Goal: Communication & Community: Share content

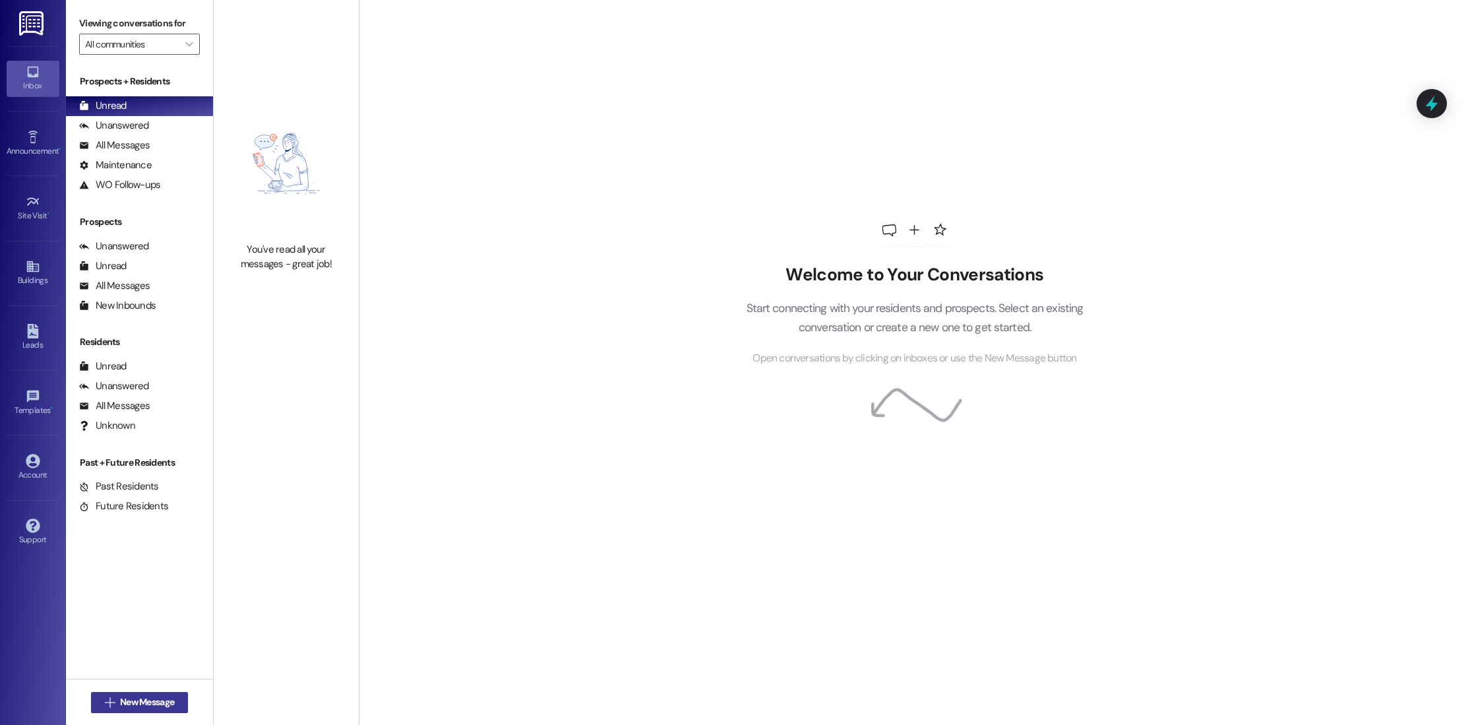
click at [168, 710] on button " New Message" at bounding box center [140, 702] width 98 height 21
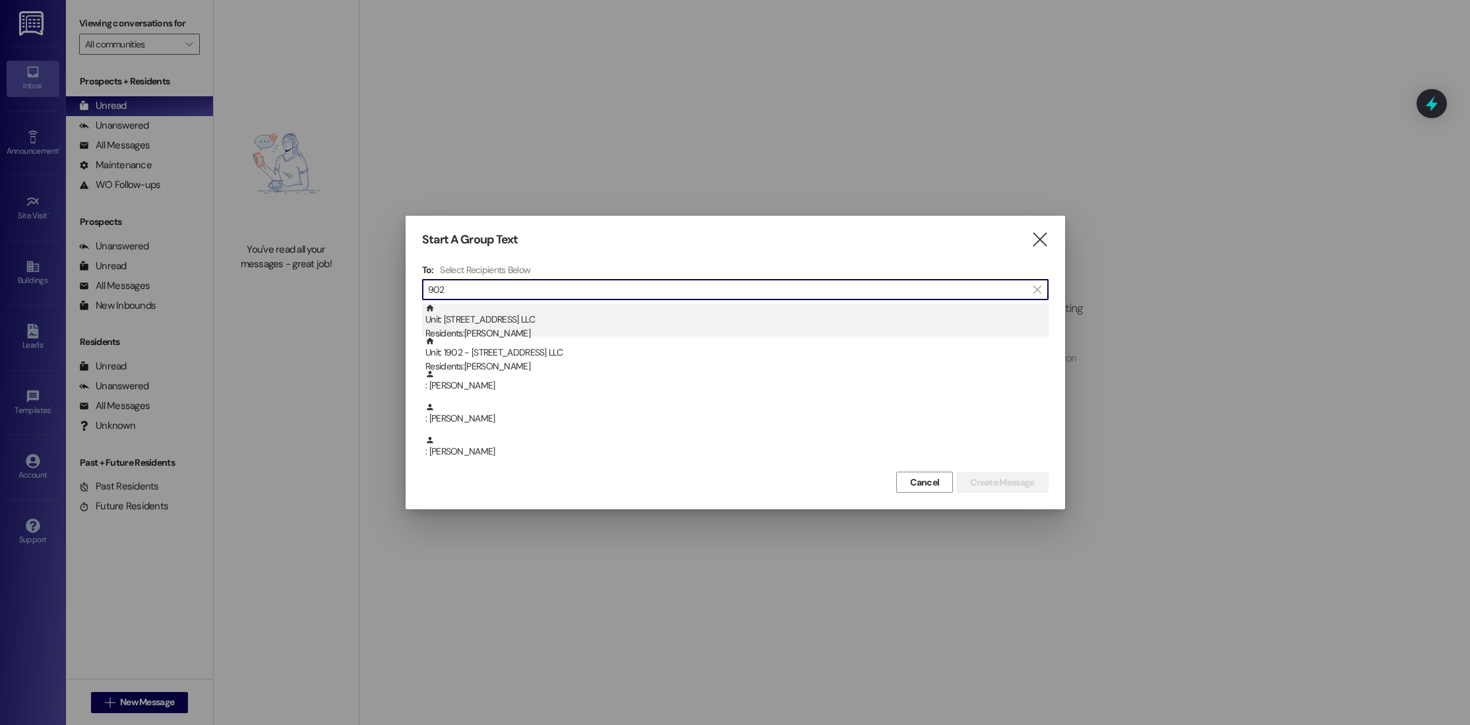
type input "902"
click at [528, 334] on div "Residents: [PERSON_NAME]" at bounding box center [736, 334] width 623 height 14
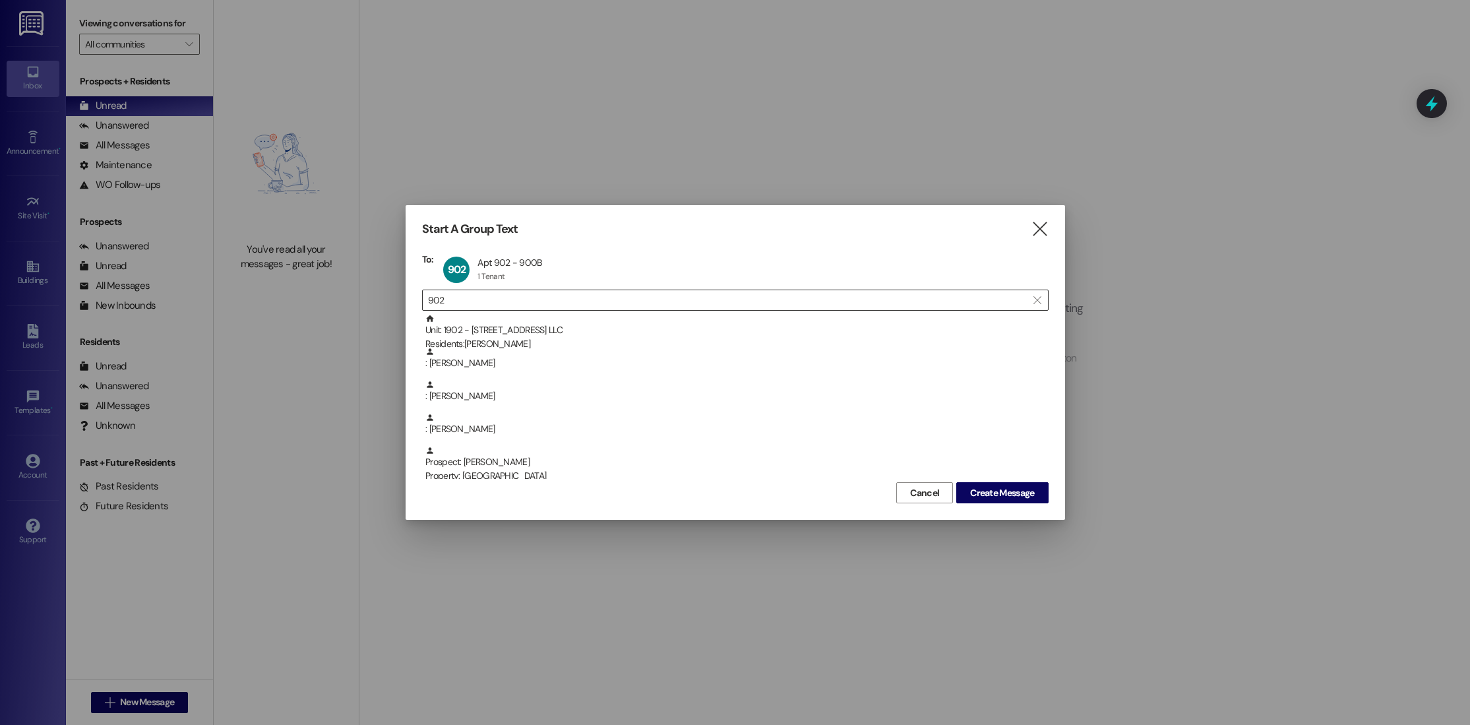
click at [854, 293] on input "902" at bounding box center [727, 300] width 599 height 18
click at [855, 294] on input "902" at bounding box center [727, 300] width 599 height 18
click at [1036, 294] on span "" at bounding box center [1037, 300] width 13 height 20
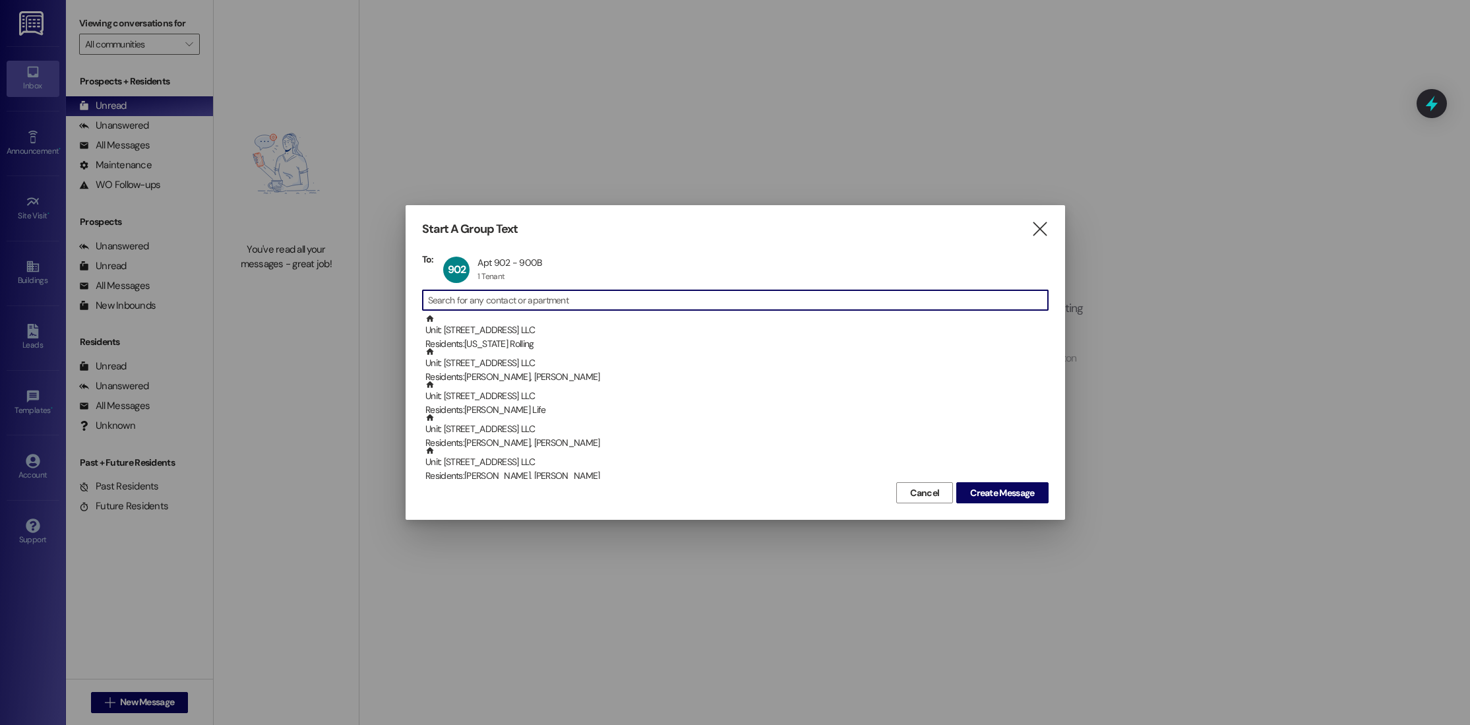
click at [1036, 294] on input at bounding box center [738, 300] width 620 height 18
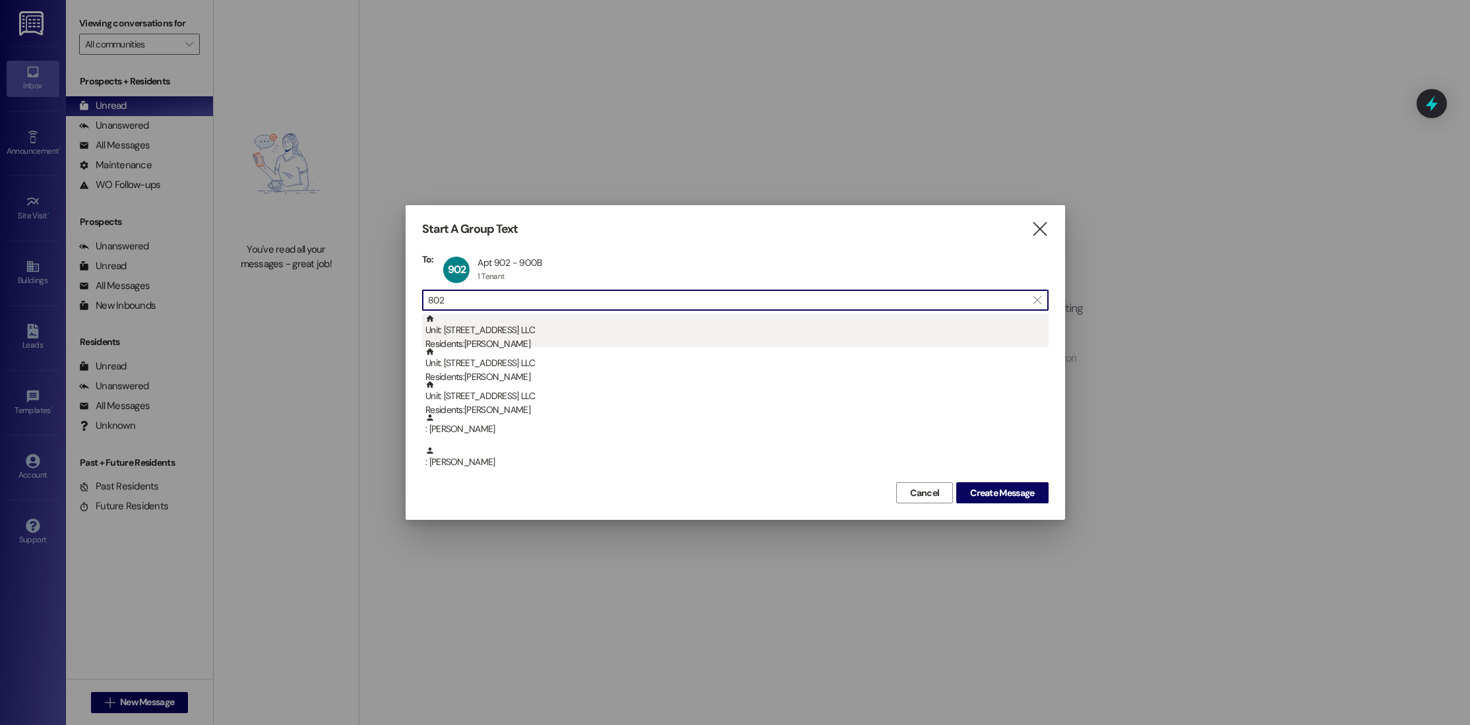
type input "802"
click at [965, 331] on div "Unit: [STREET_ADDRESS] LLC Residents: [PERSON_NAME]" at bounding box center [736, 333] width 623 height 38
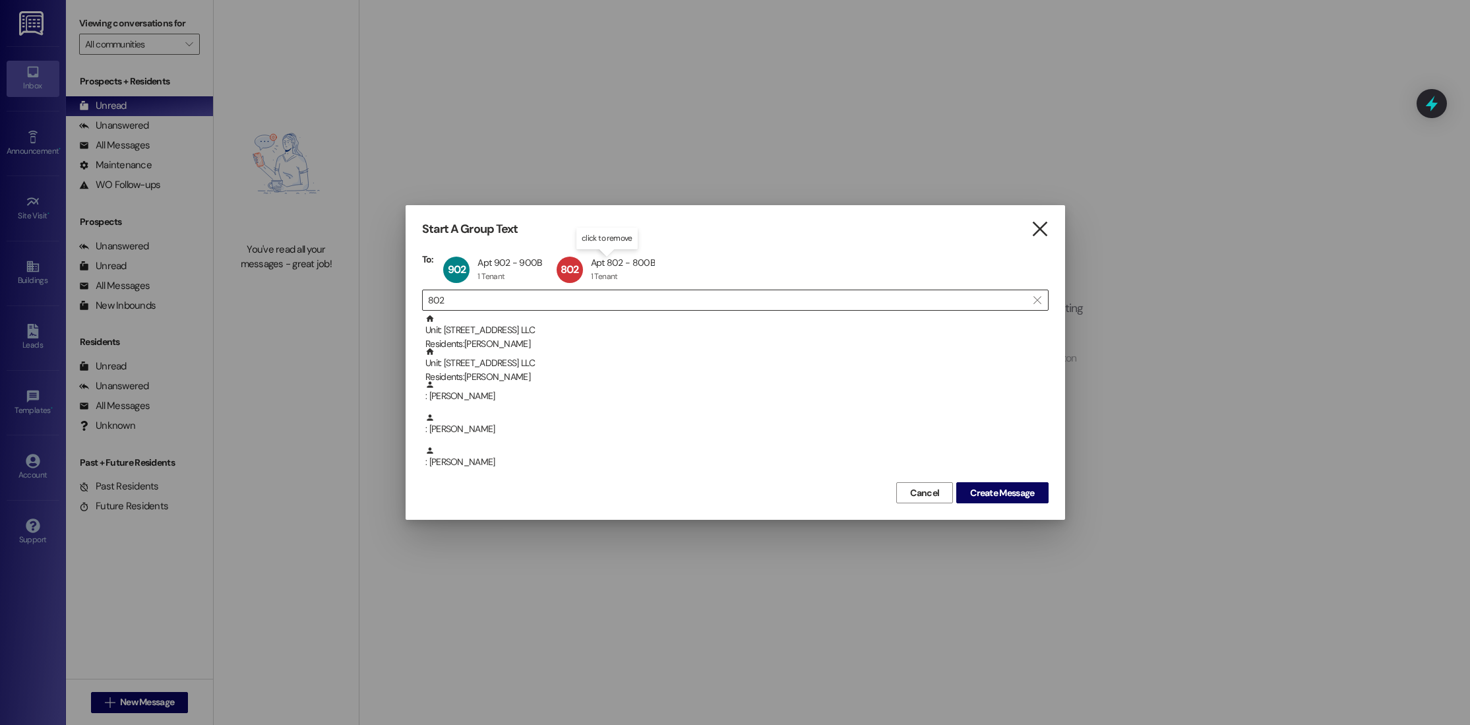
click at [1048, 228] on icon "" at bounding box center [1040, 229] width 18 height 14
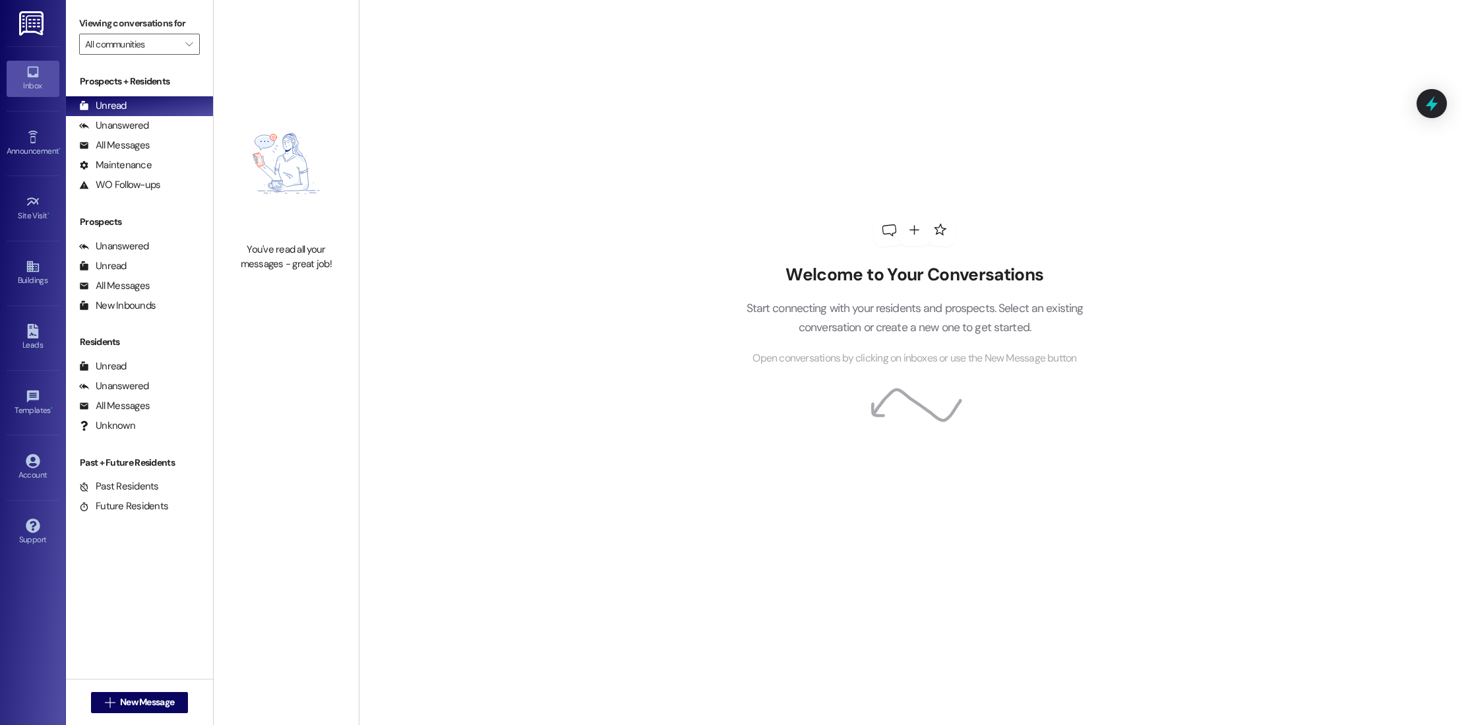
click at [117, 720] on div " New Message" at bounding box center [139, 702] width 147 height 46
click at [126, 705] on span "New Message" at bounding box center [147, 702] width 54 height 14
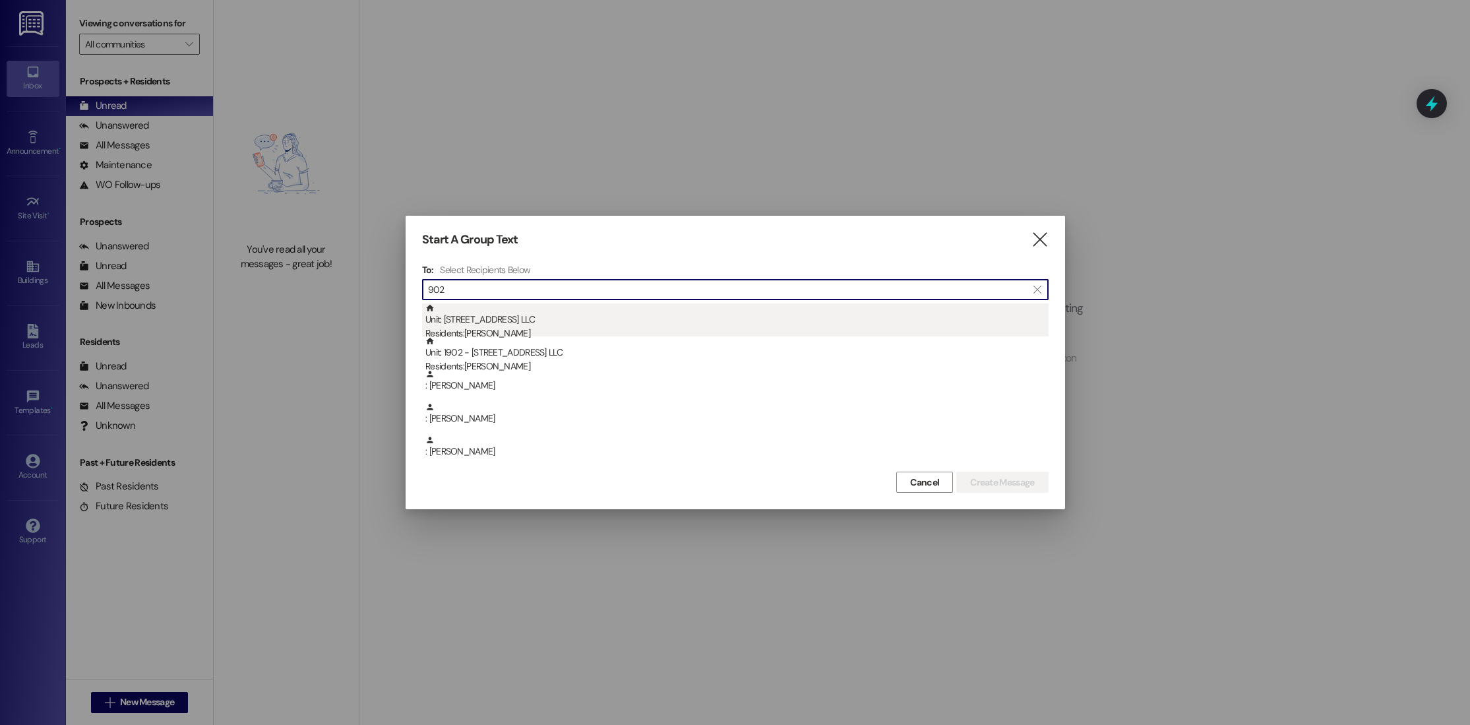
type input "902"
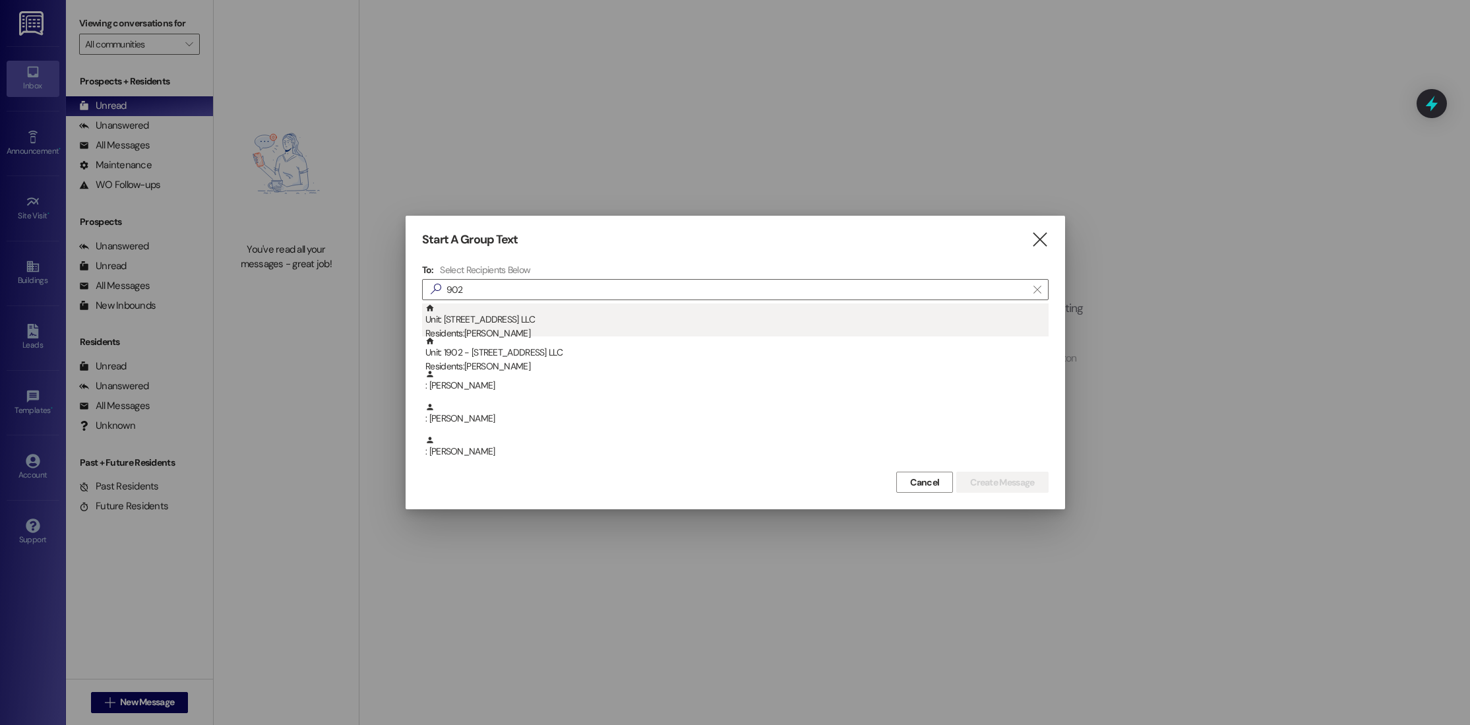
click at [851, 311] on div "Unit: [STREET_ADDRESS] LLC Residents: [PERSON_NAME]" at bounding box center [736, 322] width 623 height 38
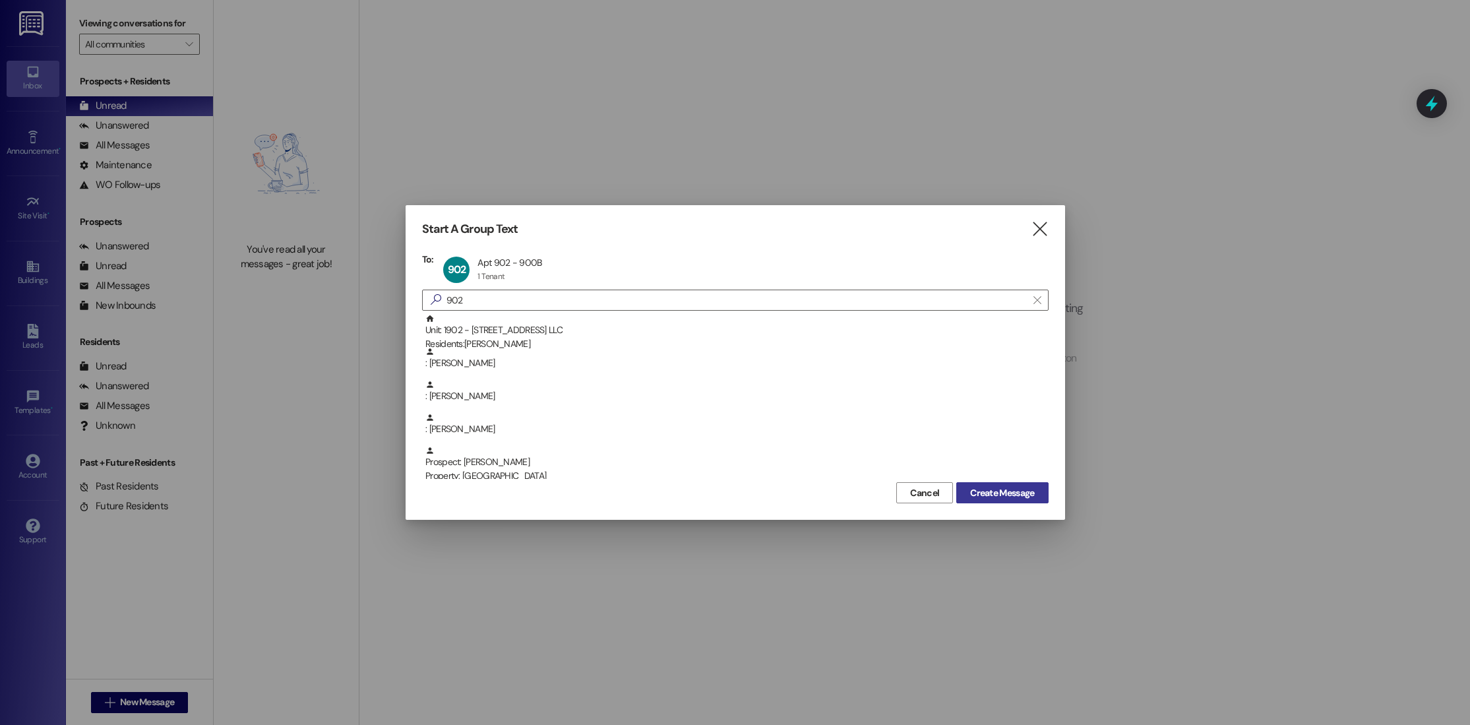
click at [999, 498] on span "Create Message" at bounding box center [1002, 493] width 64 height 14
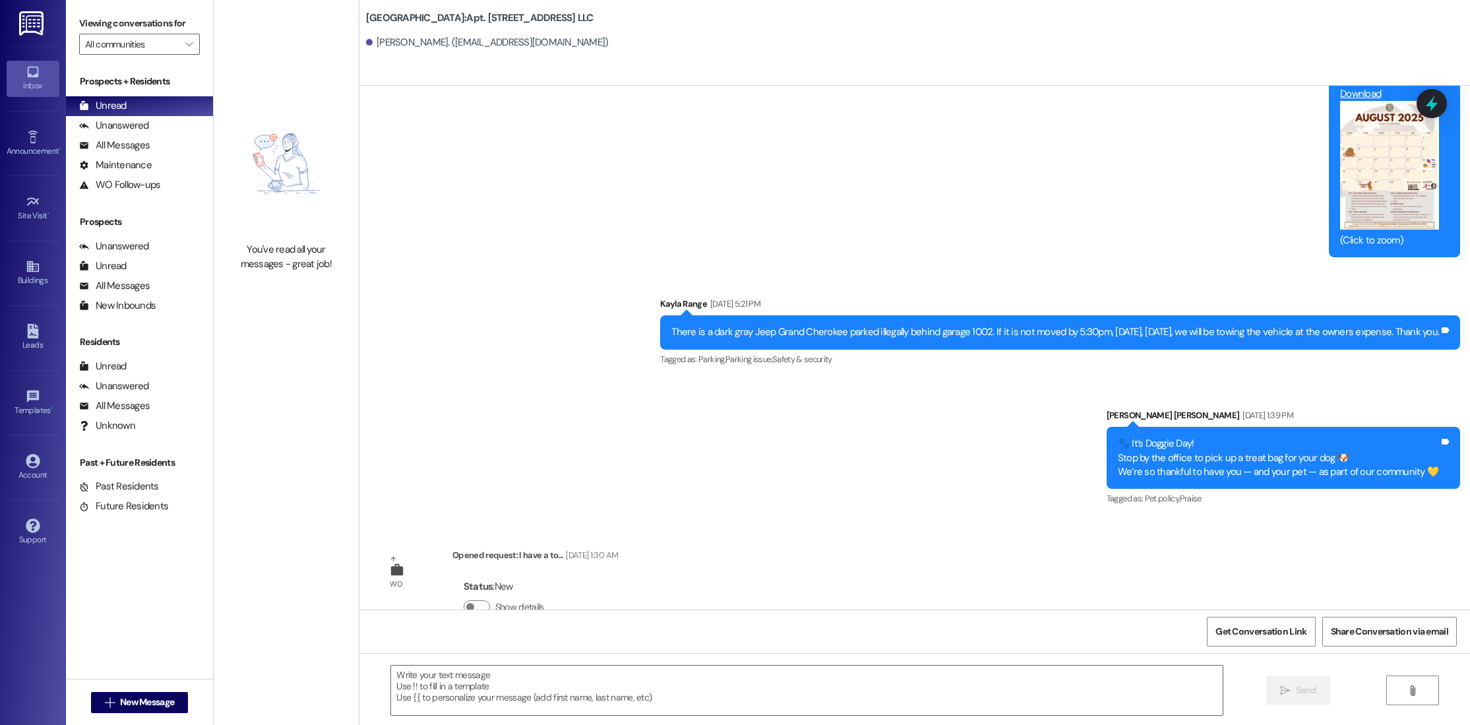
scroll to position [20398, 0]
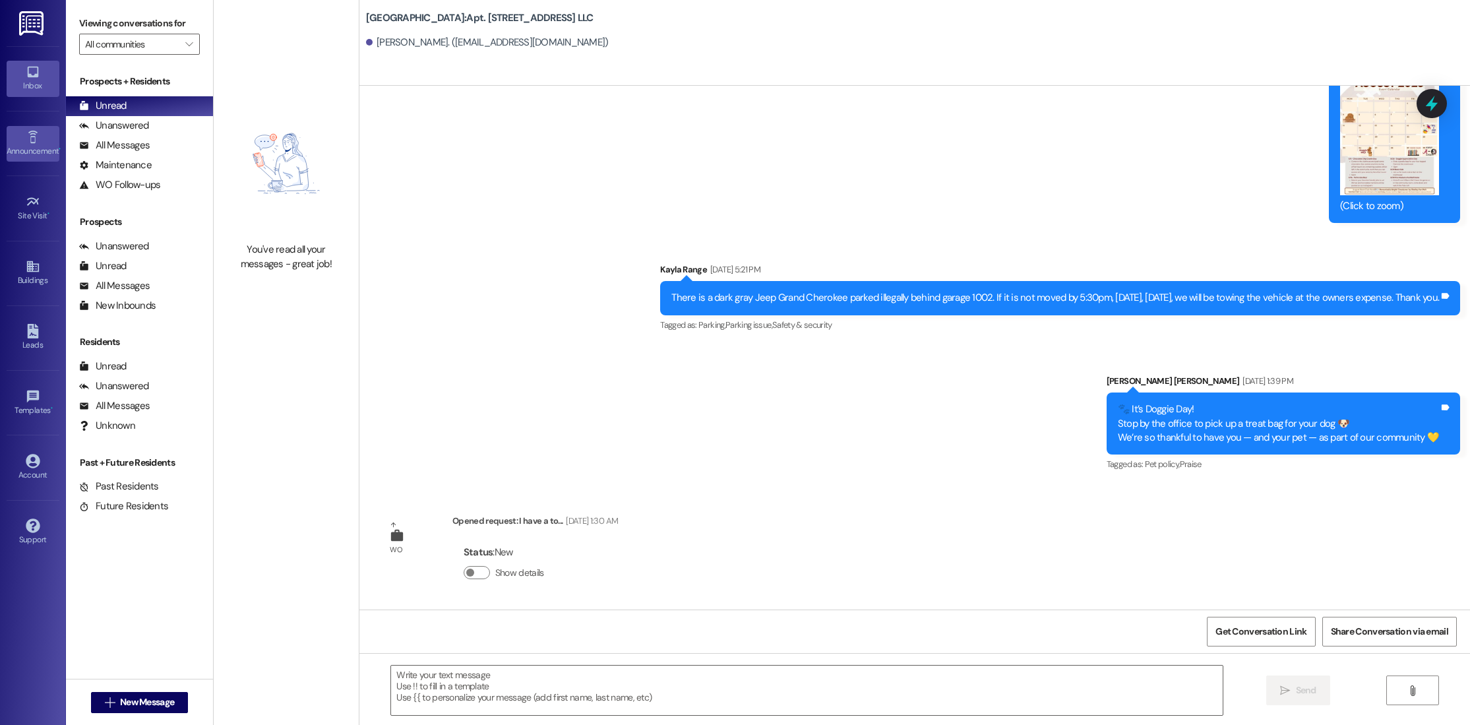
click at [34, 144] on div "Announcement •" at bounding box center [33, 150] width 66 height 13
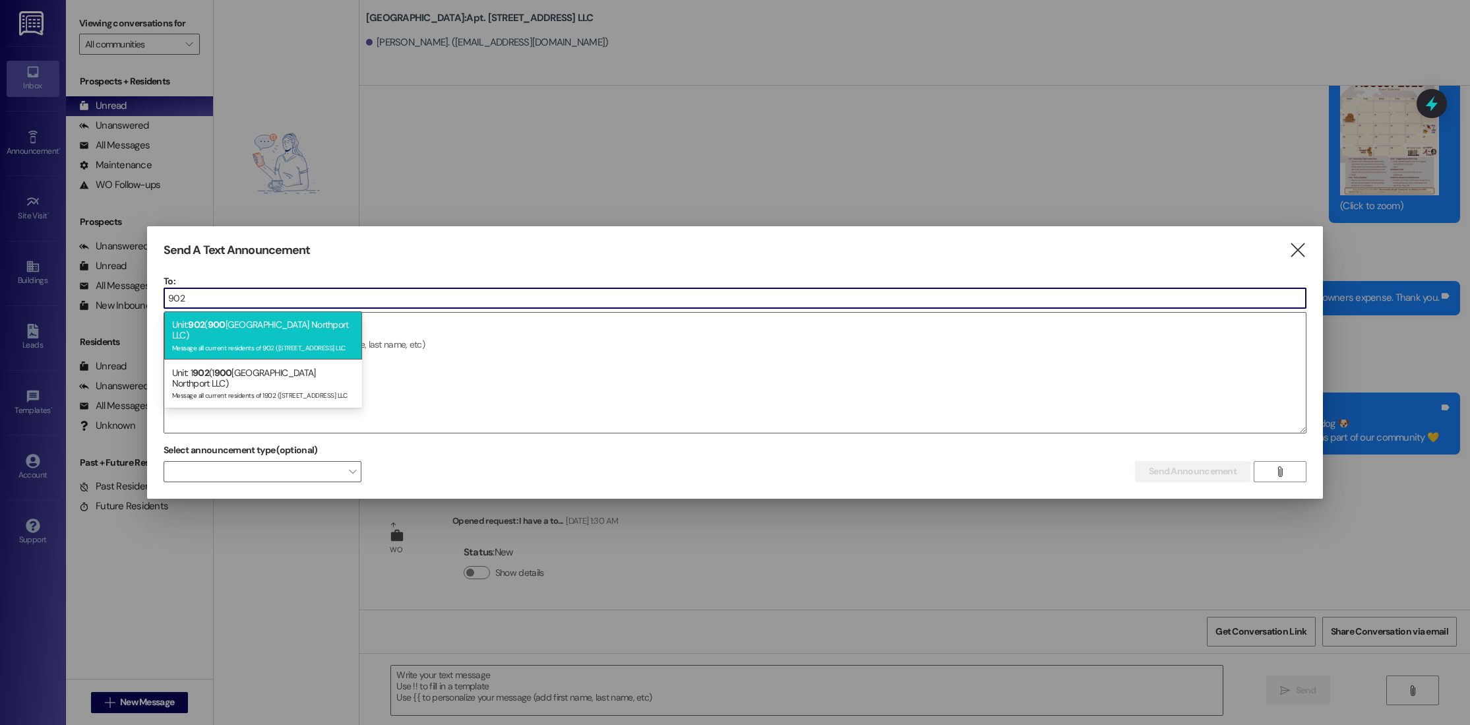
type input "902"
click at [319, 341] on div "Message all current residents of 902 ([STREET_ADDRESS] LLC" at bounding box center [263, 346] width 182 height 11
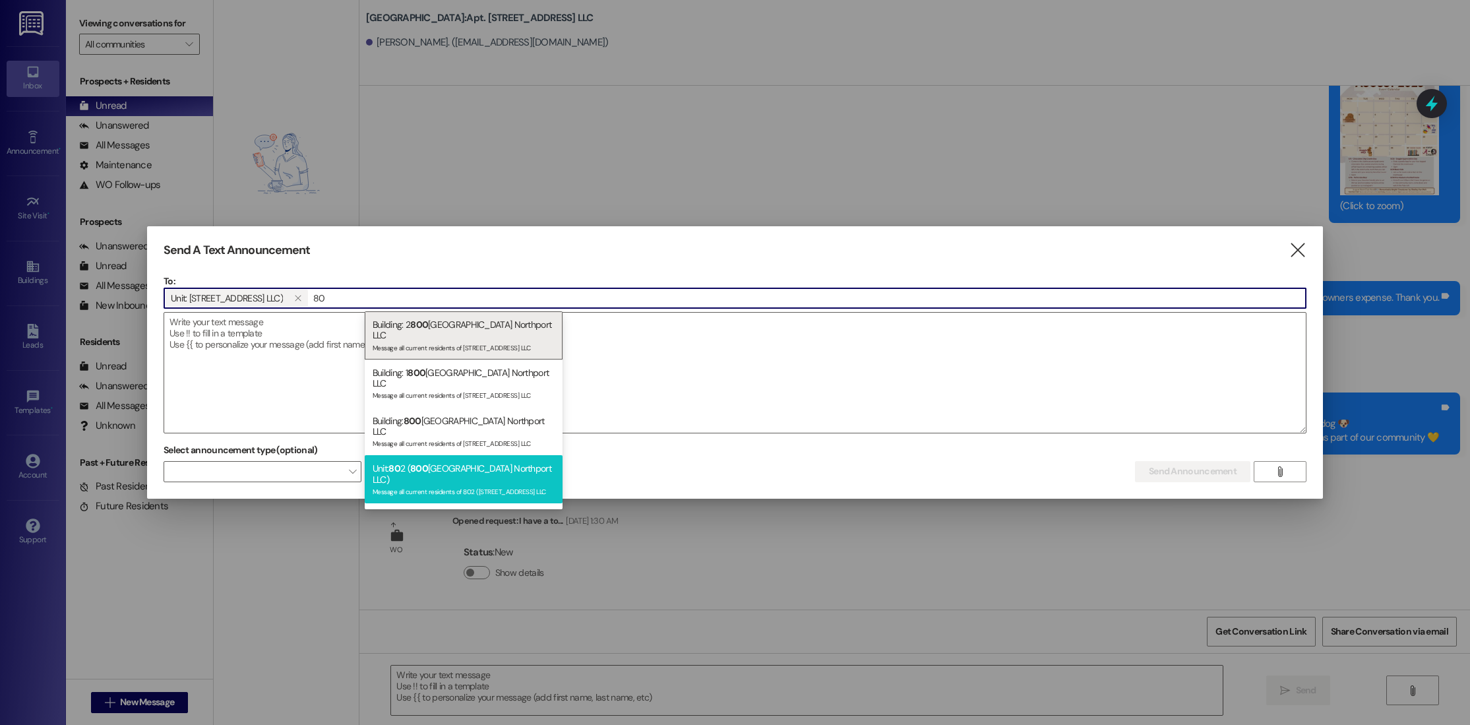
type input "80"
click at [483, 472] on div "Unit: 80 2 ( [STREET_ADDRESS] LLC) Message all current residents of 802 ([STREE…" at bounding box center [464, 479] width 198 height 48
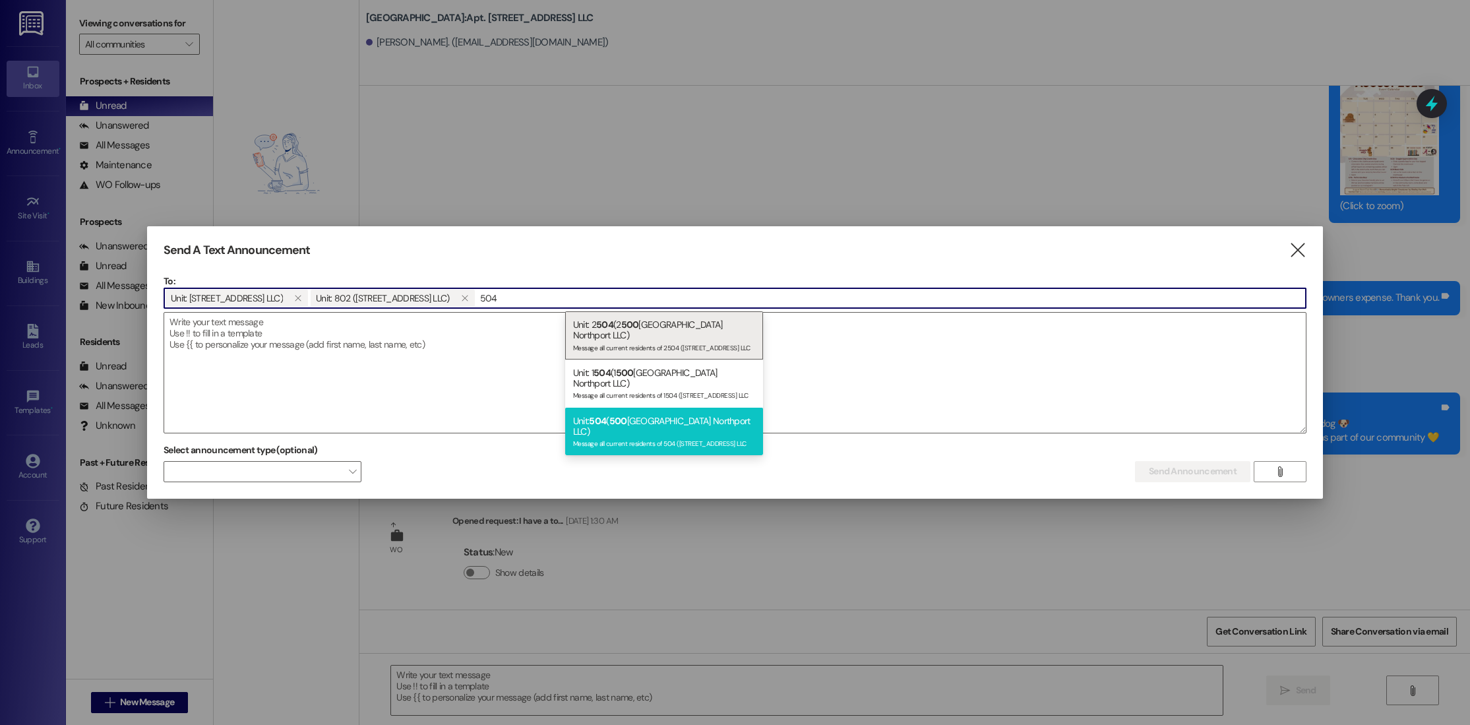
type input "504"
click at [661, 437] on div "Message all current residents of 504 ([STREET_ADDRESS] LLC" at bounding box center [664, 442] width 182 height 11
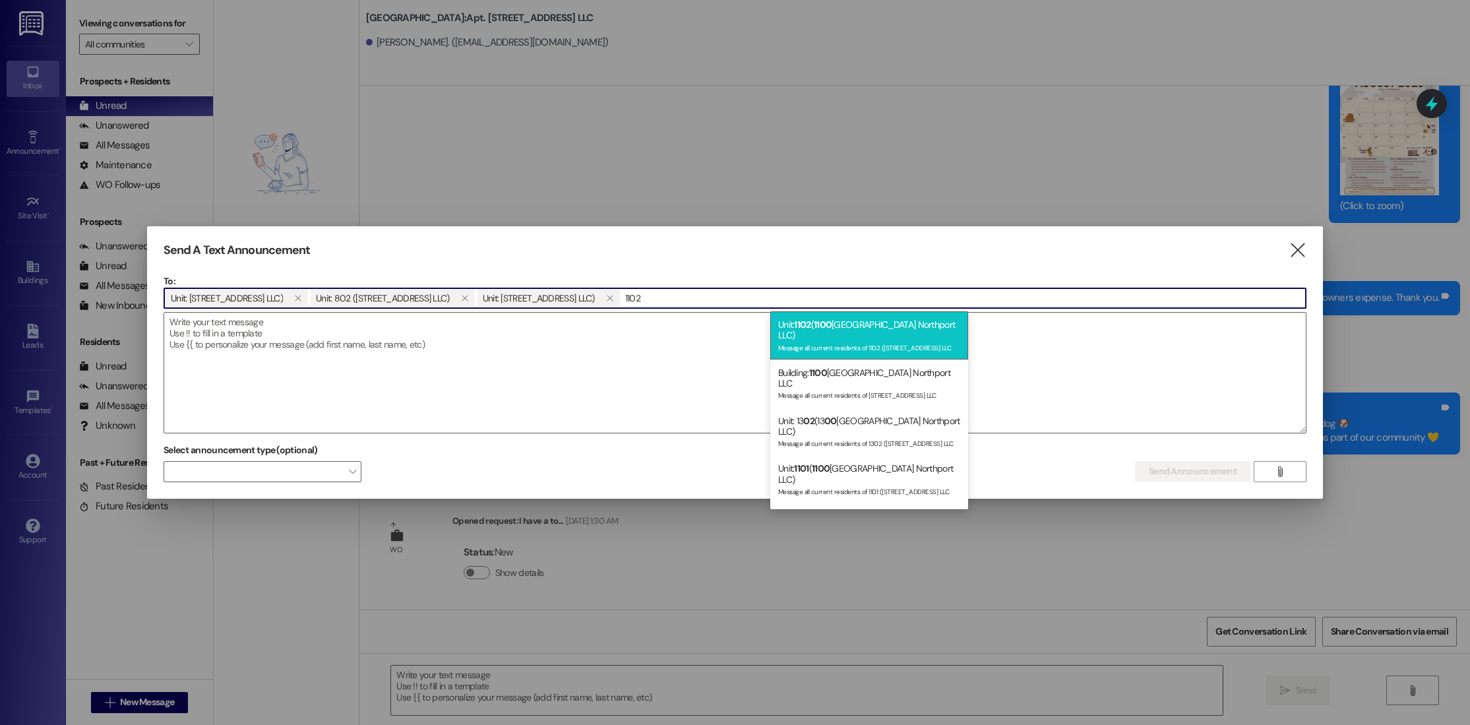
type input "1102"
click at [836, 326] on div "Unit: 1102 ( [STREET_ADDRESS] LLC) Message all current residents of 1102 ([STRE…" at bounding box center [869, 335] width 198 height 48
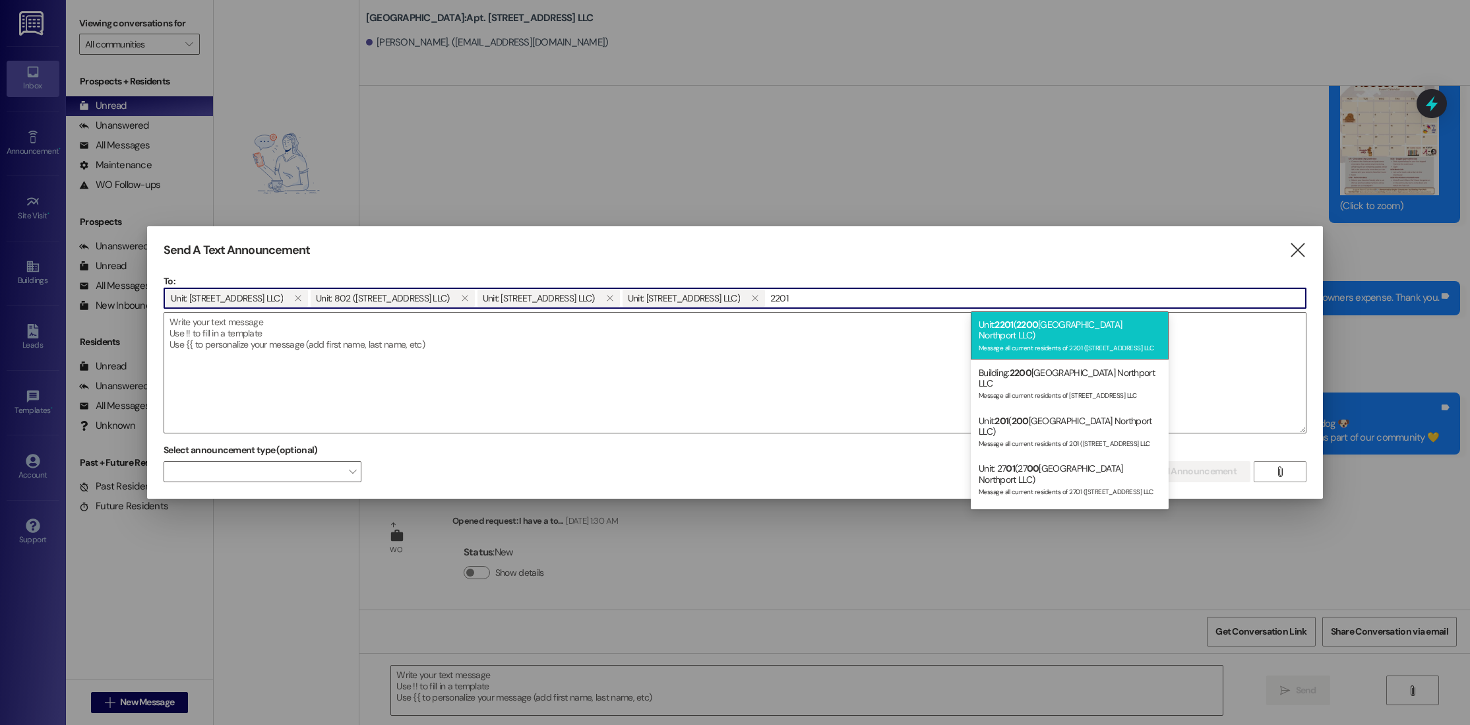
type input "2201"
click at [1103, 327] on div "Unit: 2201 ( [STREET_ADDRESS] LLC) Message all current residents of 2201 ([STRE…" at bounding box center [1070, 335] width 198 height 48
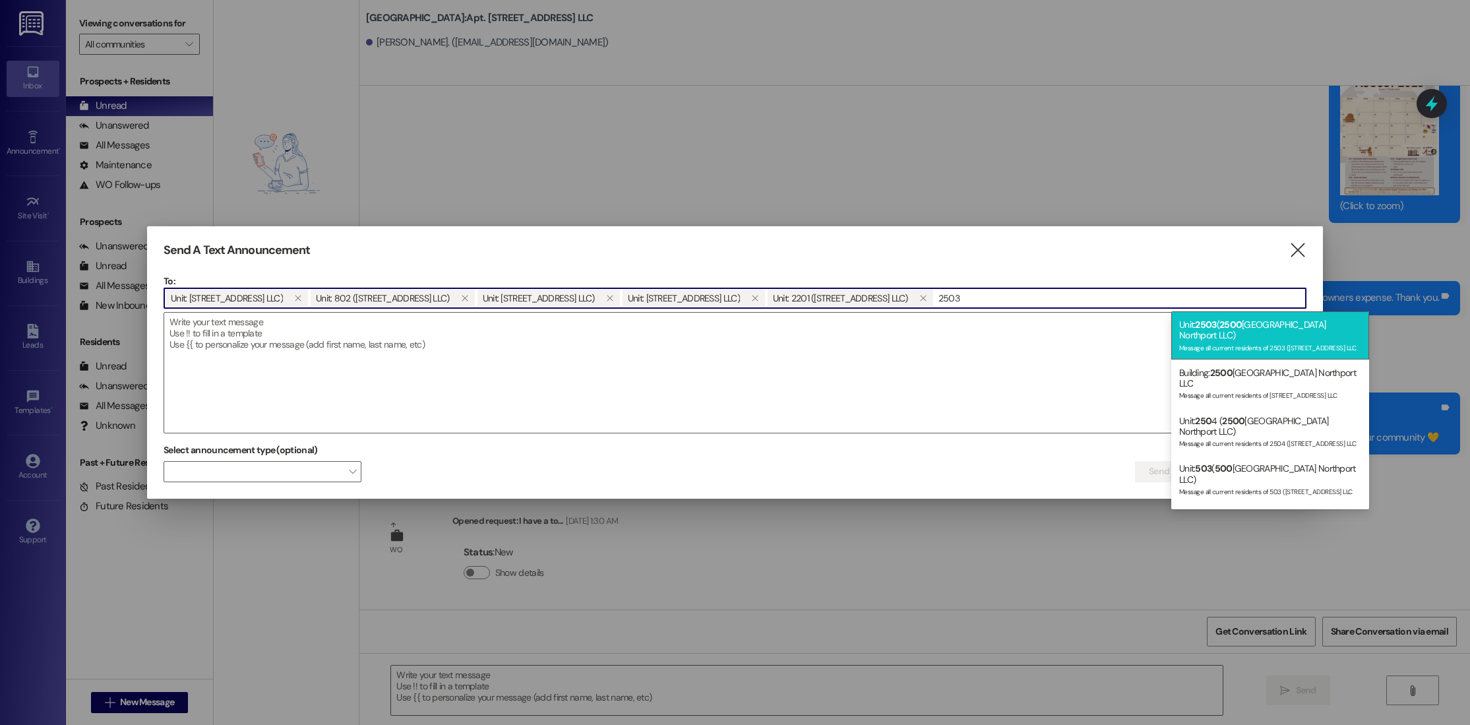
type input "2503"
click at [1193, 341] on div "Message all current residents of 2503 ([STREET_ADDRESS] LLC" at bounding box center [1270, 346] width 182 height 11
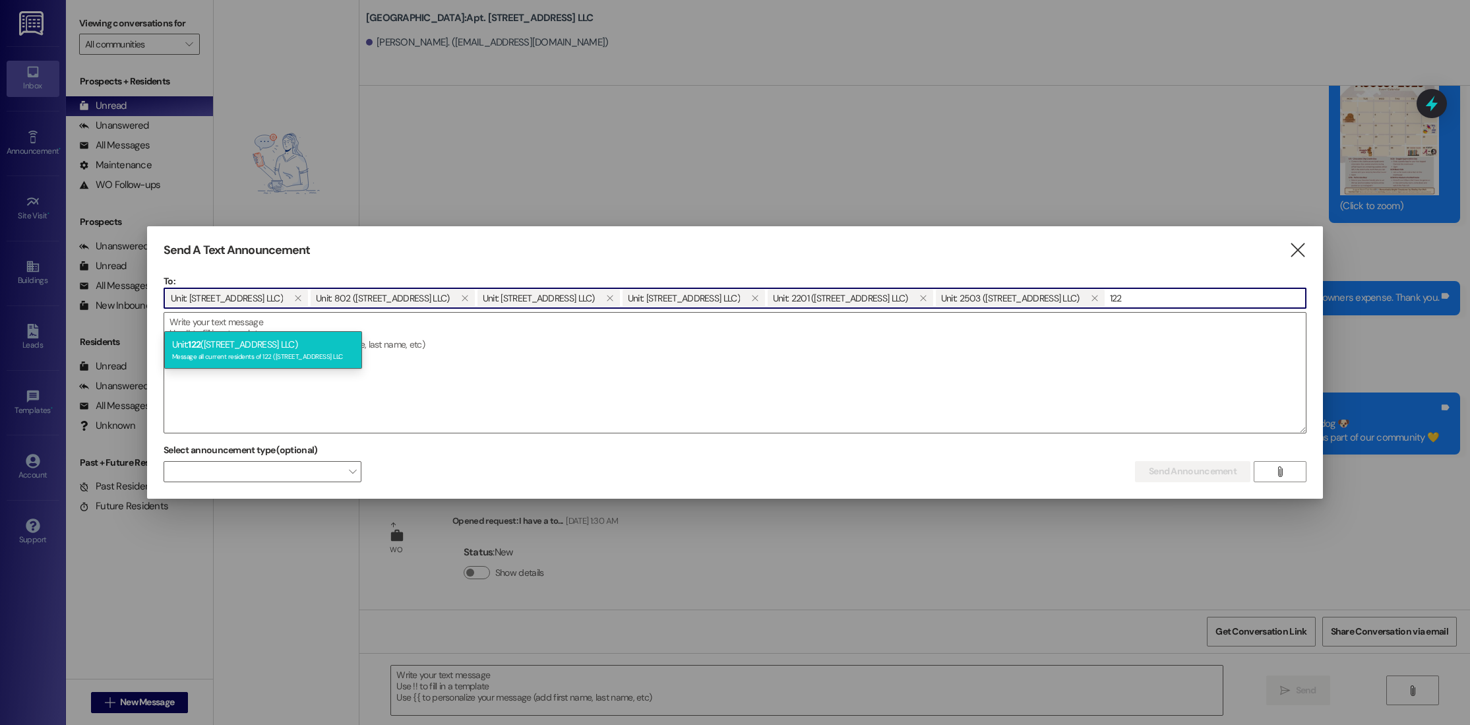
type input "122"
click at [310, 361] on div "Message all current residents of 122 ([STREET_ADDRESS] LLC" at bounding box center [263, 355] width 182 height 11
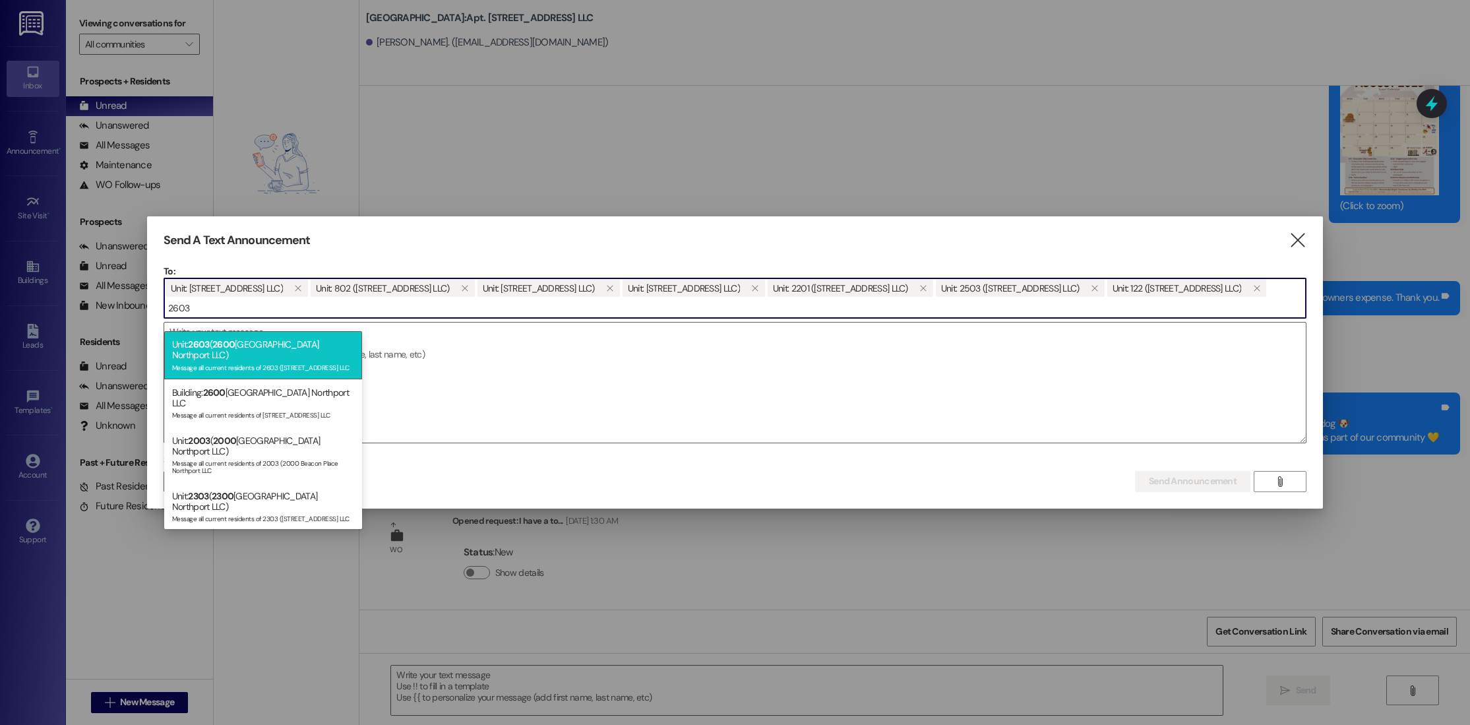
type input "2603"
click at [261, 362] on div "Message all current residents of 2603 ([STREET_ADDRESS] LLC" at bounding box center [263, 366] width 182 height 11
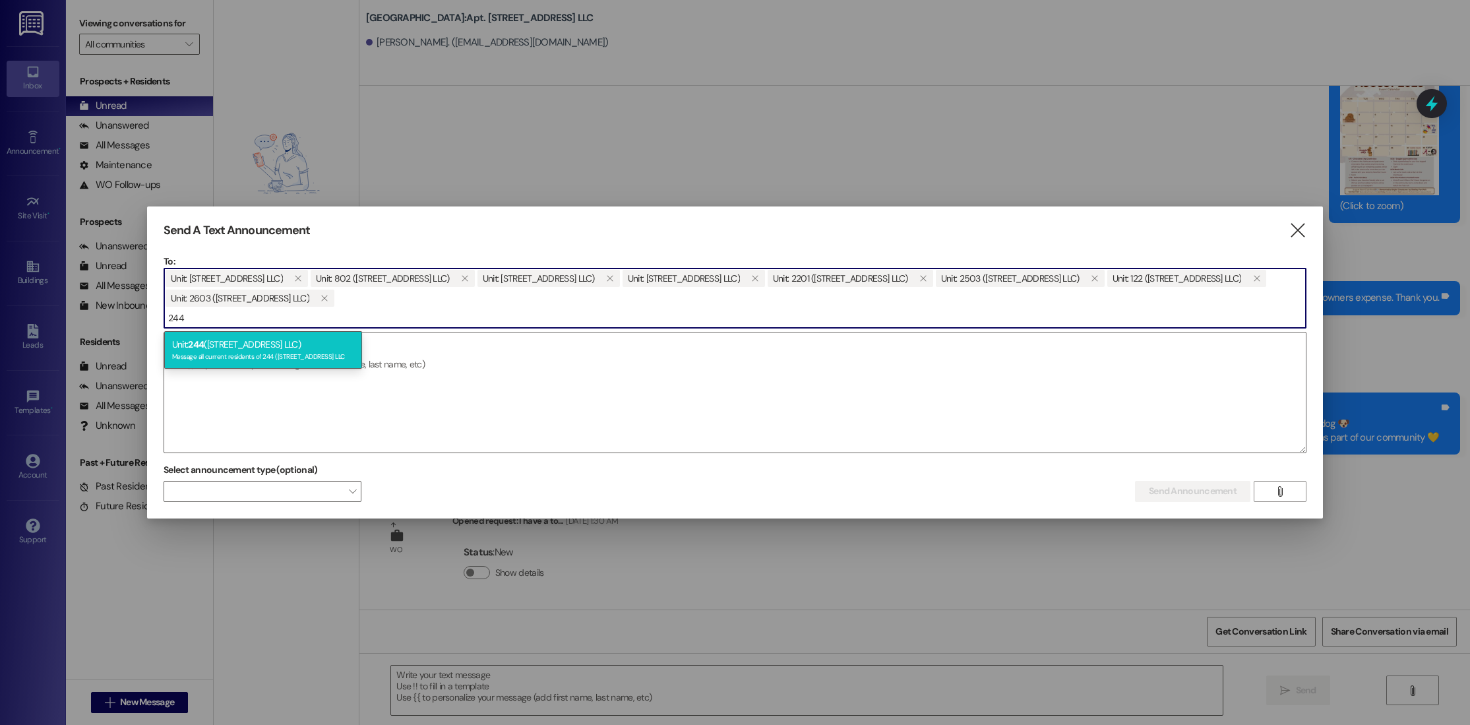
type input "244"
click at [257, 358] on div "Message all current residents of 244 ([STREET_ADDRESS] LLC" at bounding box center [263, 355] width 182 height 11
type input "243"
click at [332, 361] on div "Message all current residents of [STREET_ADDRESS] LLC" at bounding box center [263, 355] width 182 height 11
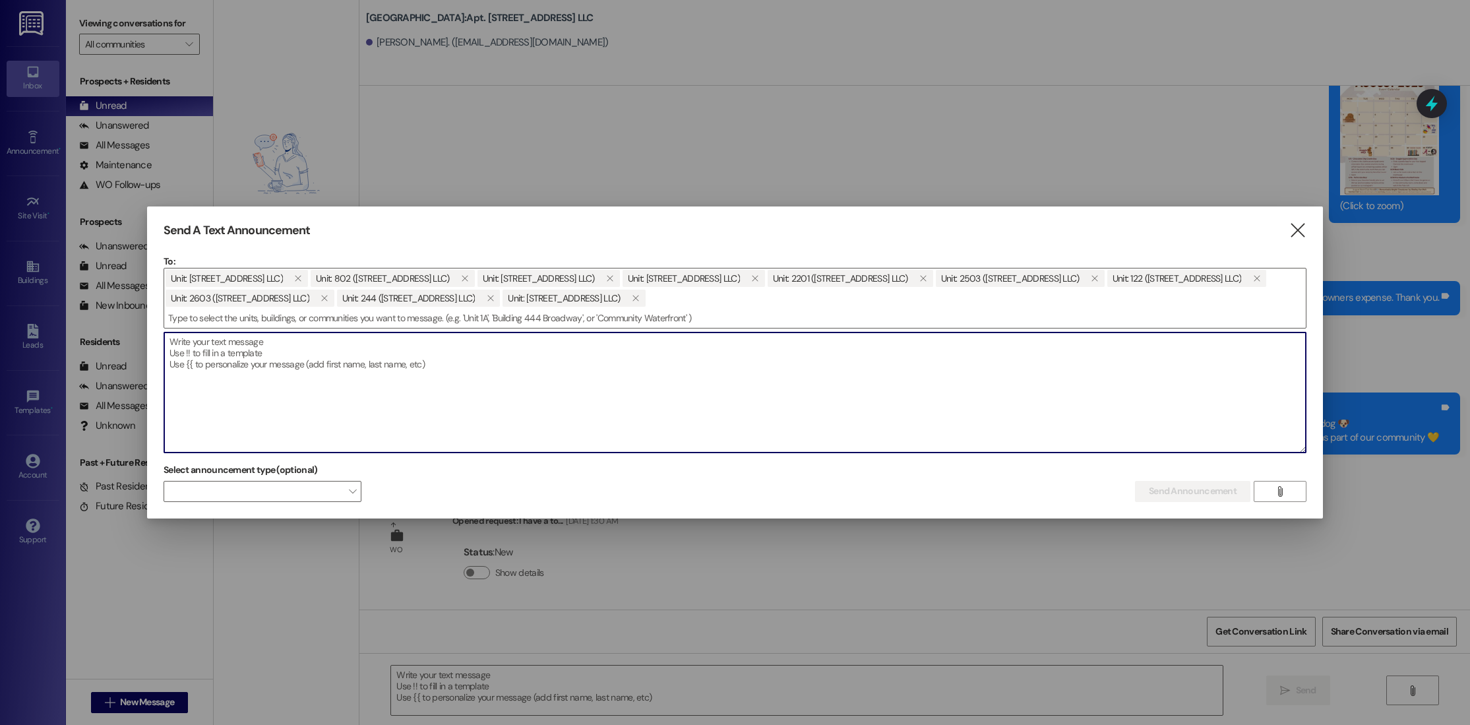
click at [368, 381] on textarea at bounding box center [735, 392] width 1142 height 120
click at [404, 391] on textarea at bounding box center [735, 392] width 1142 height 120
paste textarea "Hi! 😊 Just a heads-up — pest control will be out to your unit [DATE]. We’re swi…"
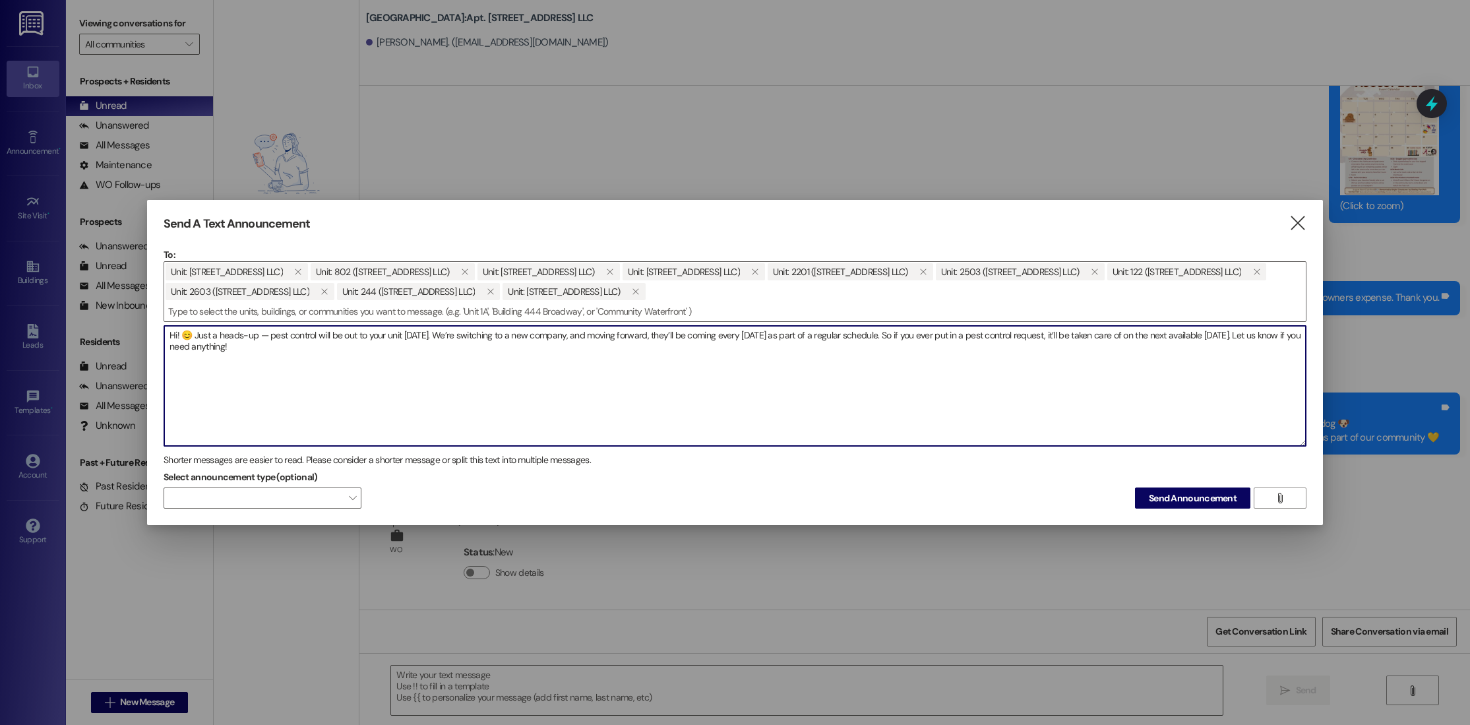
type textarea "Hi! 😊 Just a heads-up — pest control will be out to your unit [DATE]. We’re swi…"
click at [541, 354] on textarea "Hi! 😊 Just a heads-up — pest control will be out to your unit [DATE]. We’re swi…" at bounding box center [735, 386] width 1142 height 120
drag, startPoint x: 541, startPoint y: 354, endPoint x: 133, endPoint y: 328, distance: 409.1
click at [133, 328] on div "Send A Text Announcement  To: Unit: 902 ([STREET_ADDRESS] LLC)  Unit: 802 ([S…" at bounding box center [735, 362] width 1470 height 725
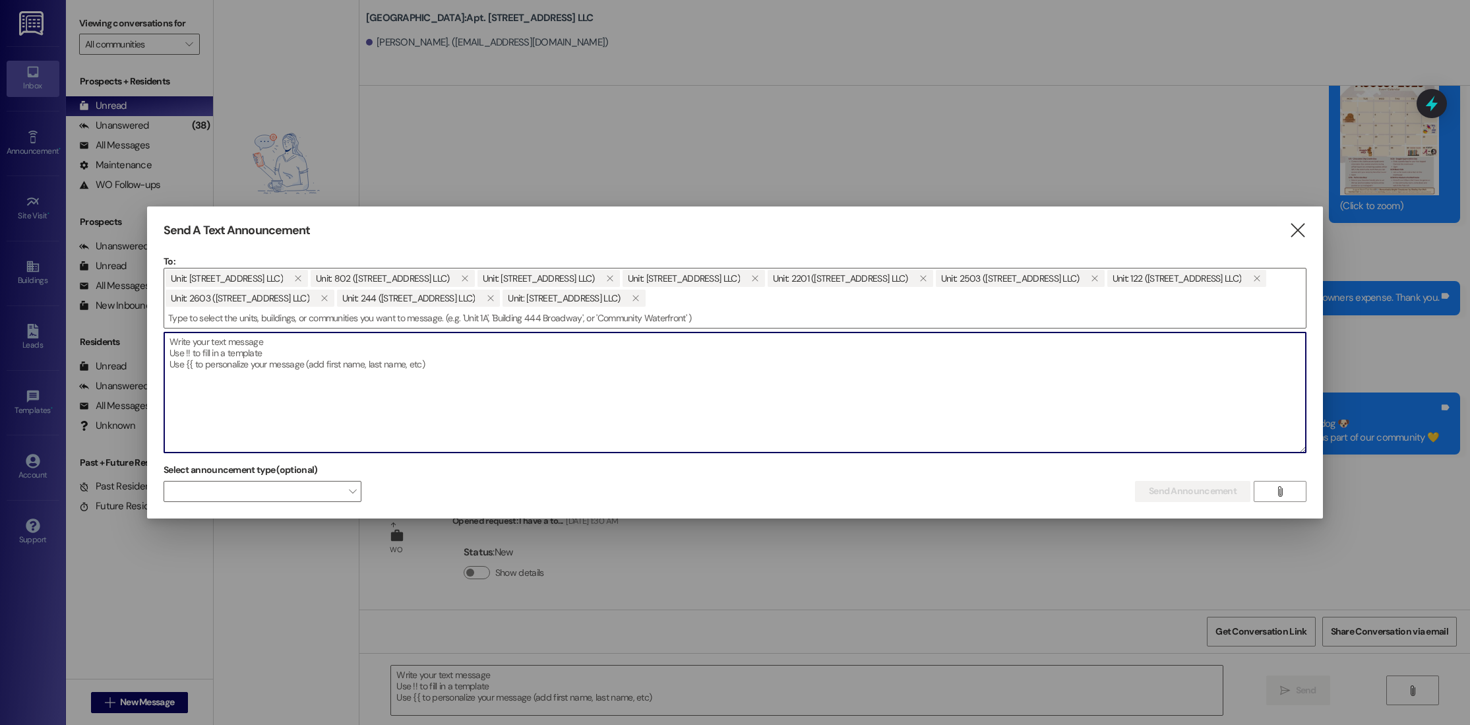
paste textarea "these residents have been waiting on pest control to come for a minute so first…"
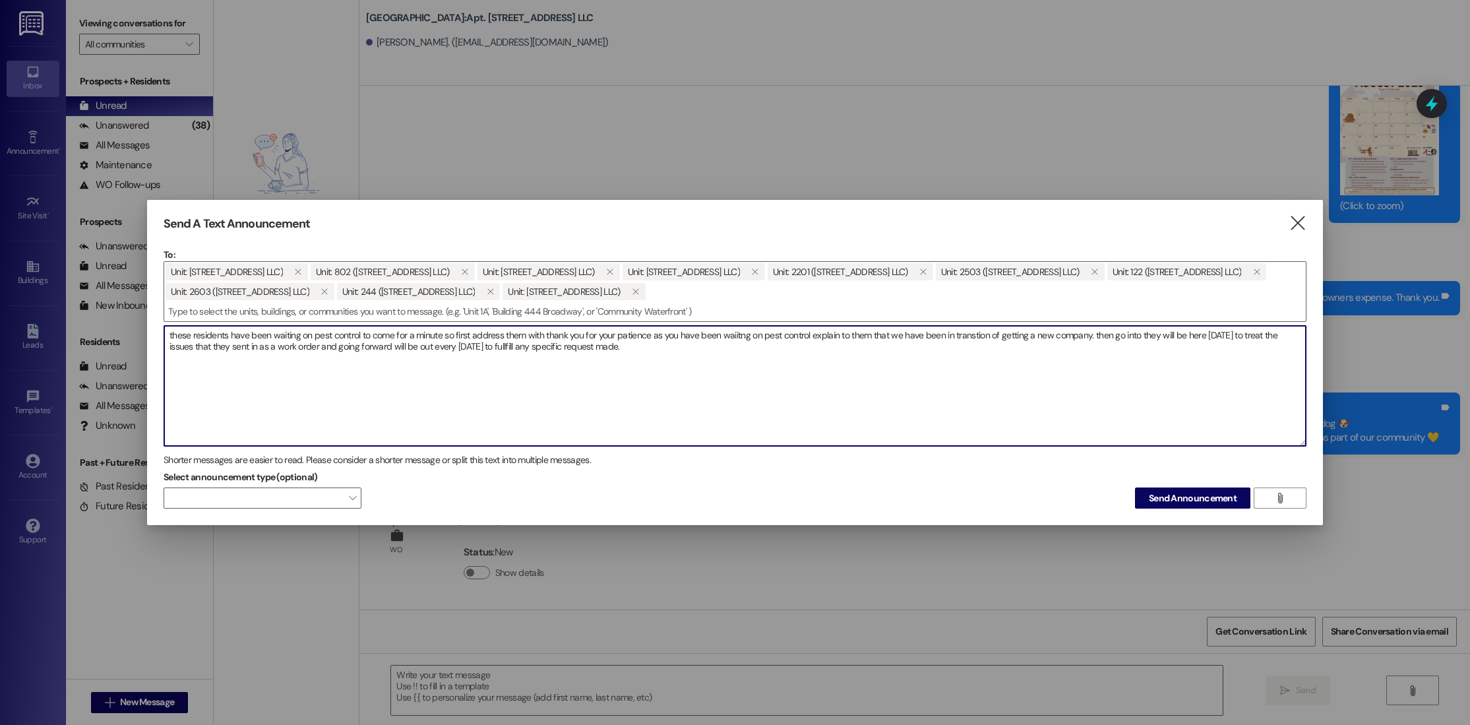
drag, startPoint x: 654, startPoint y: 345, endPoint x: 157, endPoint y: 332, distance: 496.9
click at [157, 332] on div "Send A Text Announcement  To: Unit: 902 ([STREET_ADDRESS] LLC)  Unit: 802 ([S…" at bounding box center [735, 363] width 1176 height 326
click at [237, 417] on textarea "these residents have been waiting on pest control to come for a minute so first…" at bounding box center [735, 386] width 1142 height 120
drag, startPoint x: 548, startPoint y: 334, endPoint x: 382, endPoint y: 302, distance: 168.6
click at [382, 302] on div "To: Unit: 902 ([STREET_ADDRESS] LLC)  Unit: 802 ([GEOGRAPHIC_DATA] Northport L…" at bounding box center [735, 347] width 1143 height 199
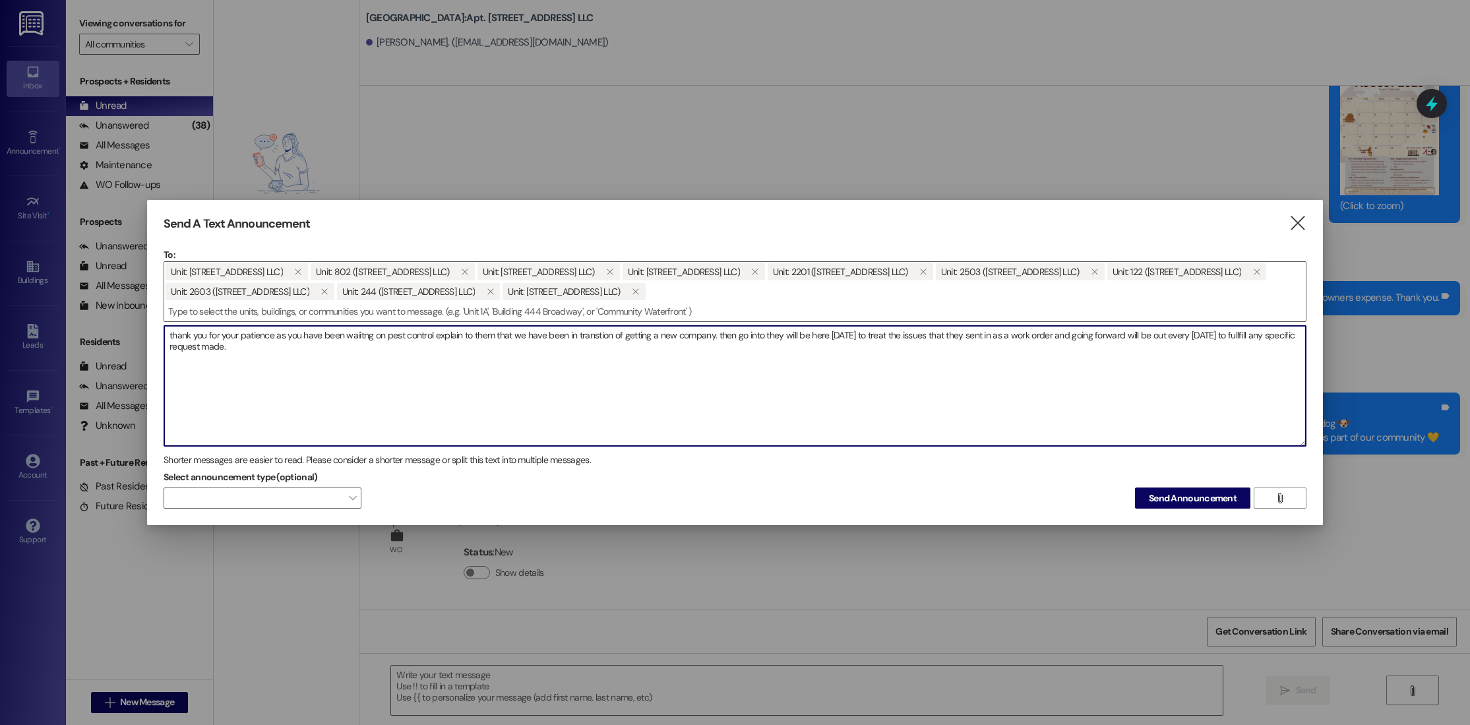
click at [313, 353] on textarea "thank you for your patience as you have been waiitng on pest control explain to…" at bounding box center [735, 386] width 1142 height 120
drag, startPoint x: 256, startPoint y: 352, endPoint x: 181, endPoint y: 323, distance: 80.6
click at [181, 323] on div "To: Unit: 902 ([STREET_ADDRESS] LLC)  Unit: 802 ([GEOGRAPHIC_DATA] Northport L…" at bounding box center [735, 347] width 1143 height 199
click at [394, 330] on textarea "thank you for your patience as you have been waiitng on pest control explain to…" at bounding box center [735, 386] width 1142 height 120
drag, startPoint x: 260, startPoint y: 354, endPoint x: 170, endPoint y: 334, distance: 91.9
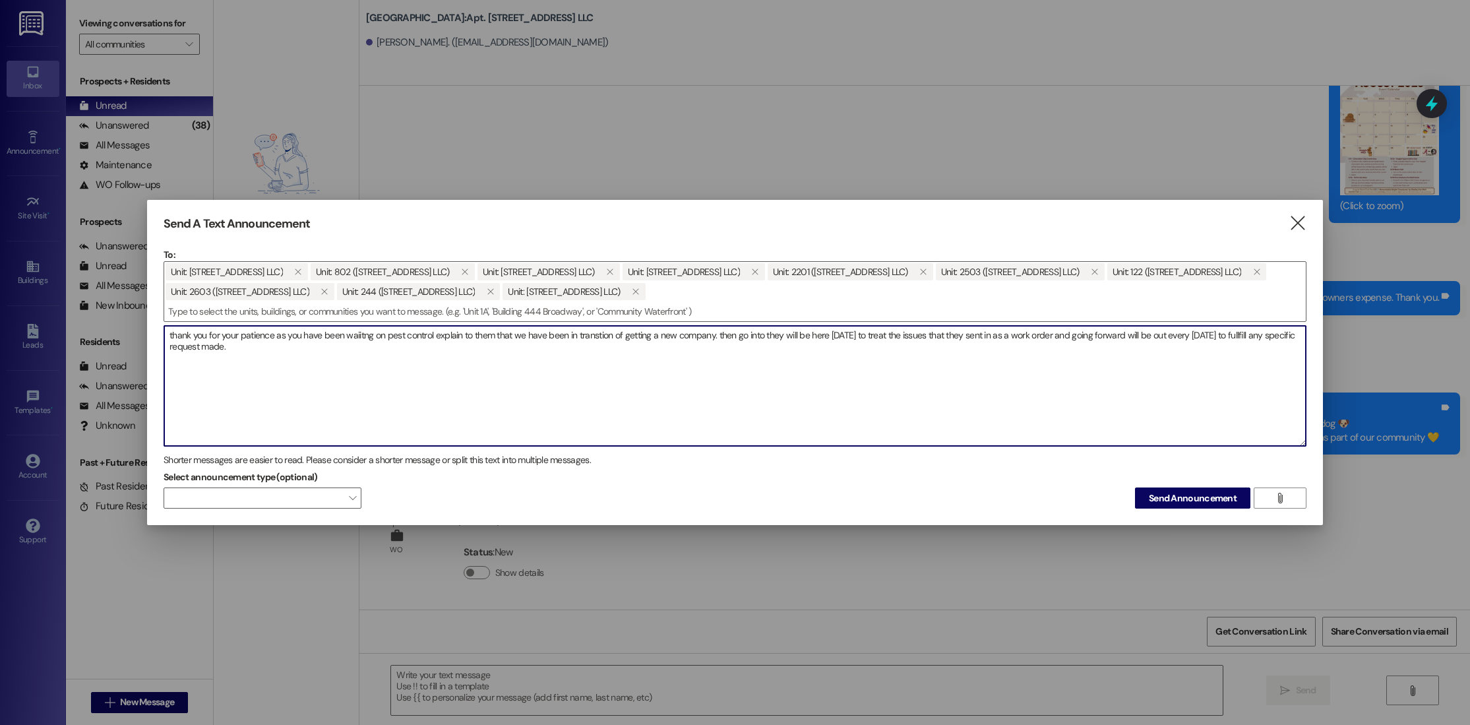
click at [170, 334] on textarea "thank you for your patience as you have been waiitng on pest control explain to…" at bounding box center [735, 386] width 1142 height 120
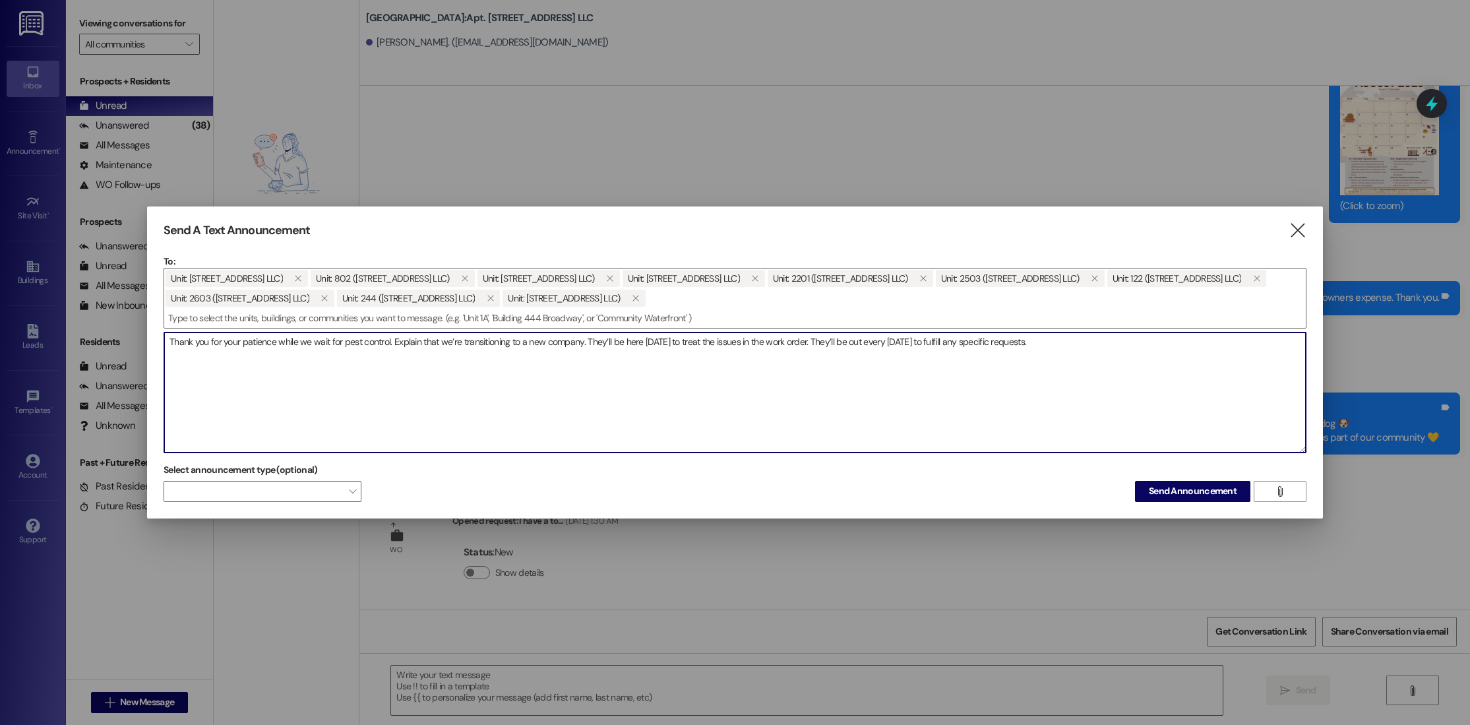
type textarea "Thank you for your patience while we wait for pest control. Explain that we’re …"
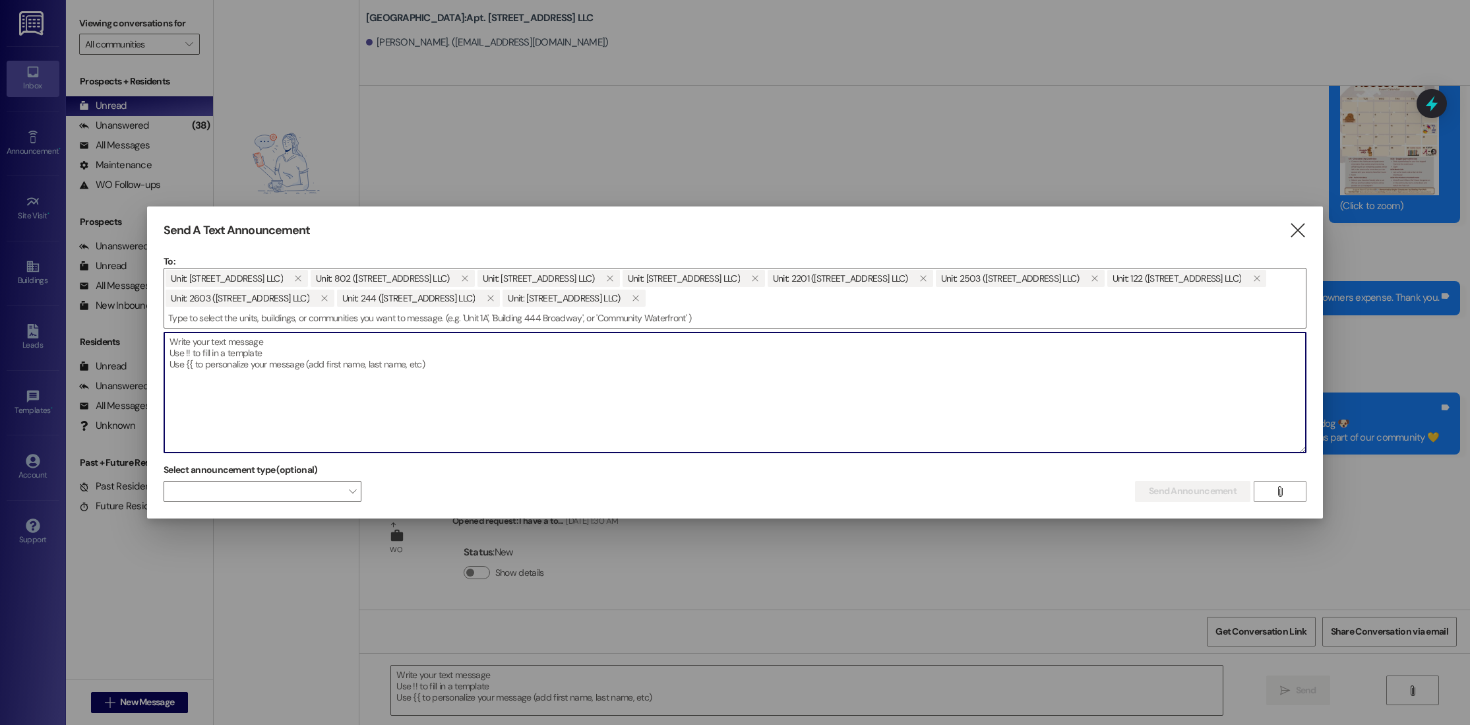
paste textarea "Hi, and thank you so much for your patience while you've been waiting on pest c…"
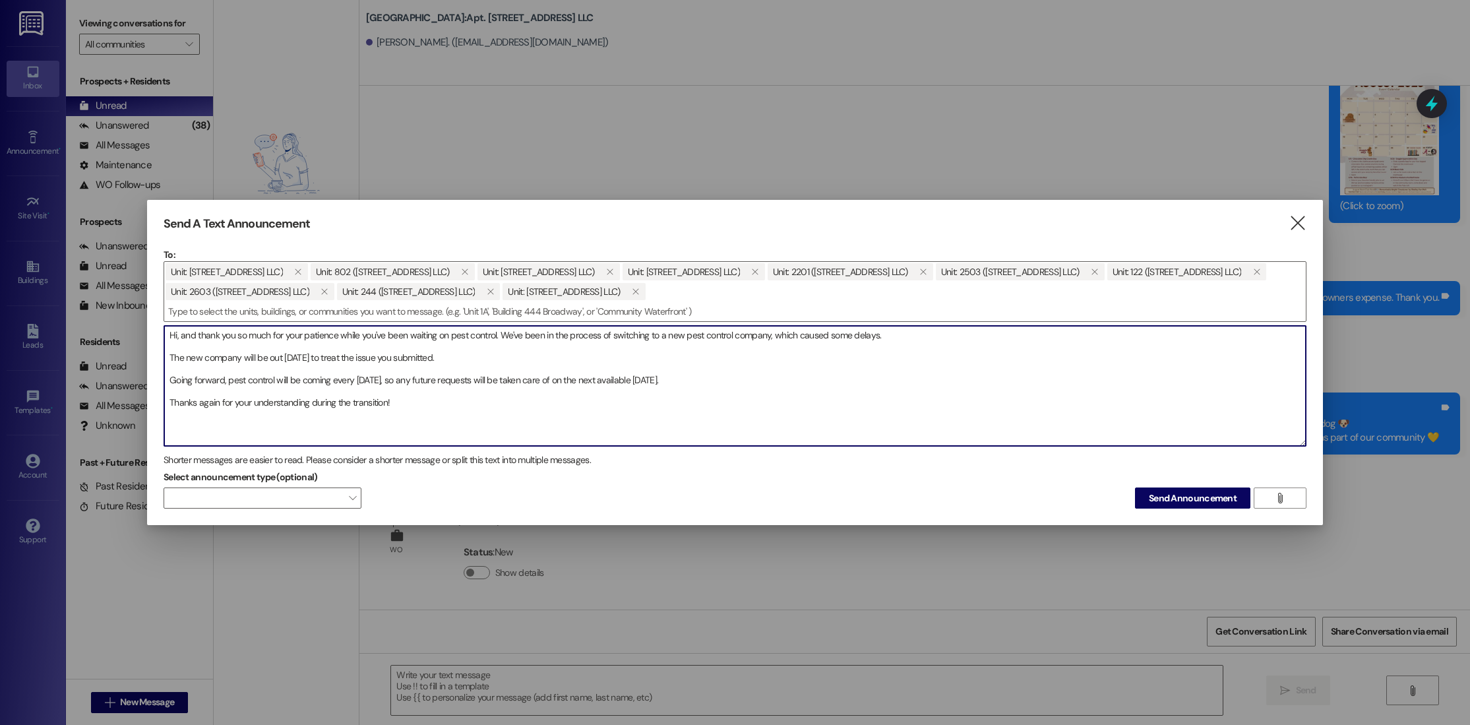
click at [194, 334] on textarea "Hi, and thank you so much for your patience while you've been waiting on pest c…" at bounding box center [735, 386] width 1142 height 120
drag, startPoint x: 313, startPoint y: 335, endPoint x: 280, endPoint y: 336, distance: 32.3
click at [280, 336] on textarea "Hi, We just wanted to inform you that thank you so much for your patience while…" at bounding box center [735, 386] width 1142 height 120
click at [445, 423] on textarea "Hi, We just wanted to inform and thank you so much for your patience while you'…" at bounding box center [735, 386] width 1142 height 120
click at [598, 336] on textarea "Hi, We just wanted to inform and thank you so much for your patience while you'…" at bounding box center [735, 386] width 1142 height 120
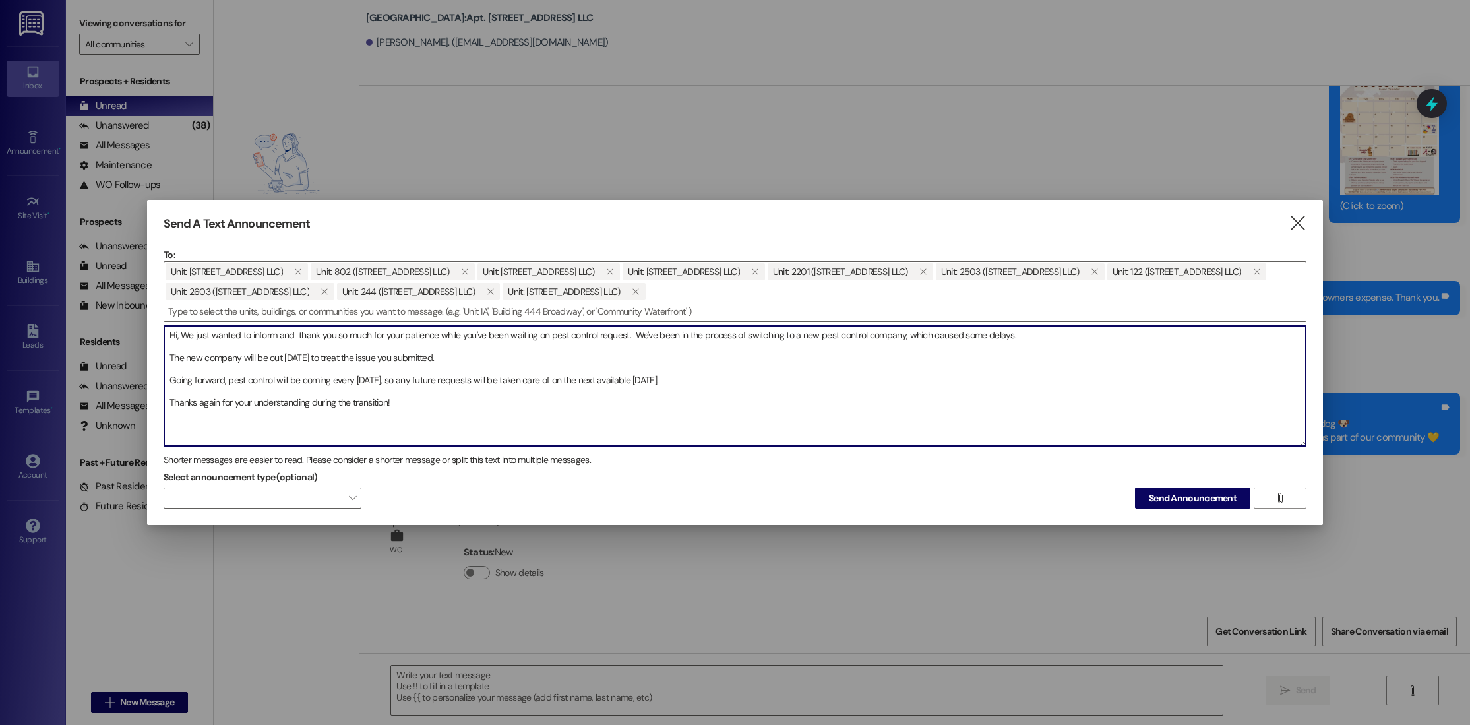
click at [403, 410] on textarea "Hi, We just wanted to inform and thank you so much for your patience while you'…" at bounding box center [735, 386] width 1142 height 120
click at [1104, 436] on textarea "Hi, We just wanted to inform and thank you so much for your patience while you'…" at bounding box center [735, 386] width 1142 height 120
type textarea "Hi, We just wanted to inform and thank you so much for your patience while you'…"
click at [1189, 500] on span "Send Announcement" at bounding box center [1193, 498] width 88 height 14
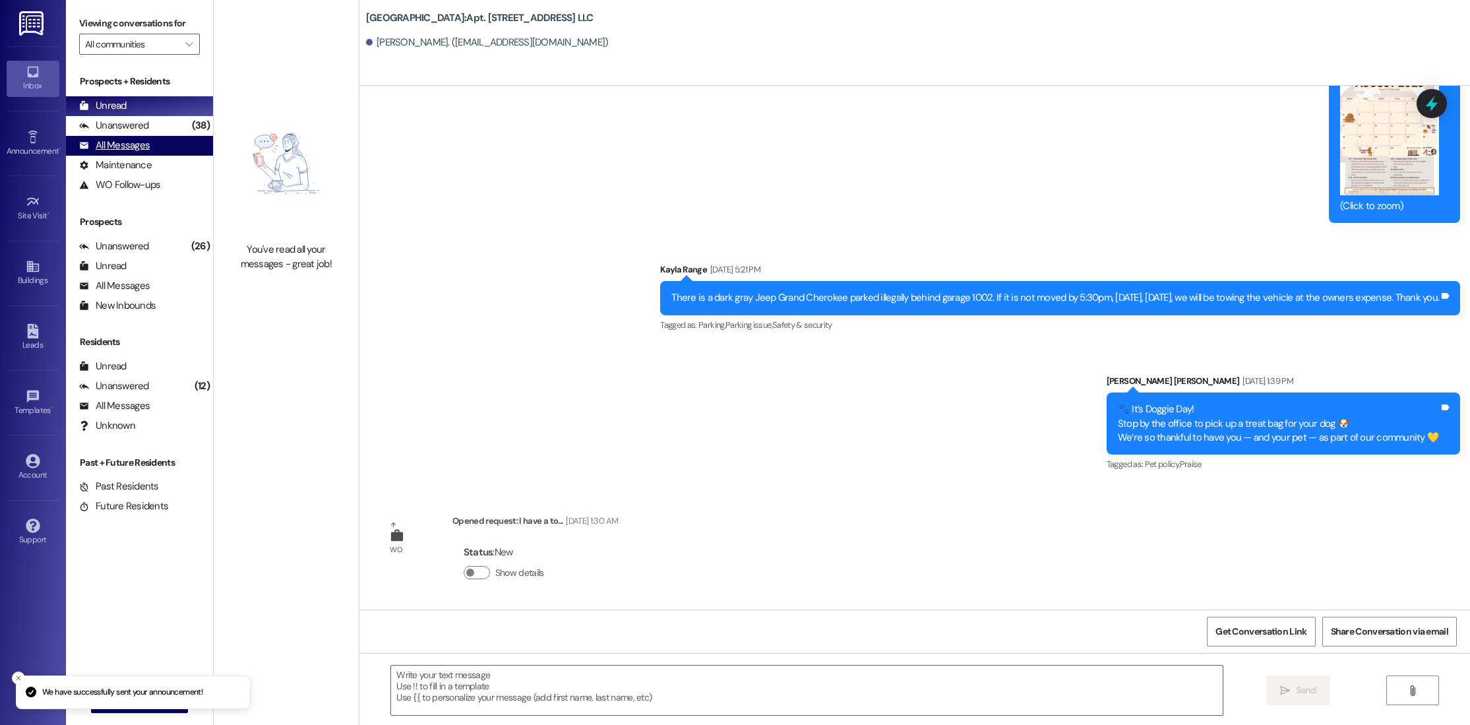
click at [170, 141] on div "All Messages (undefined)" at bounding box center [139, 146] width 147 height 20
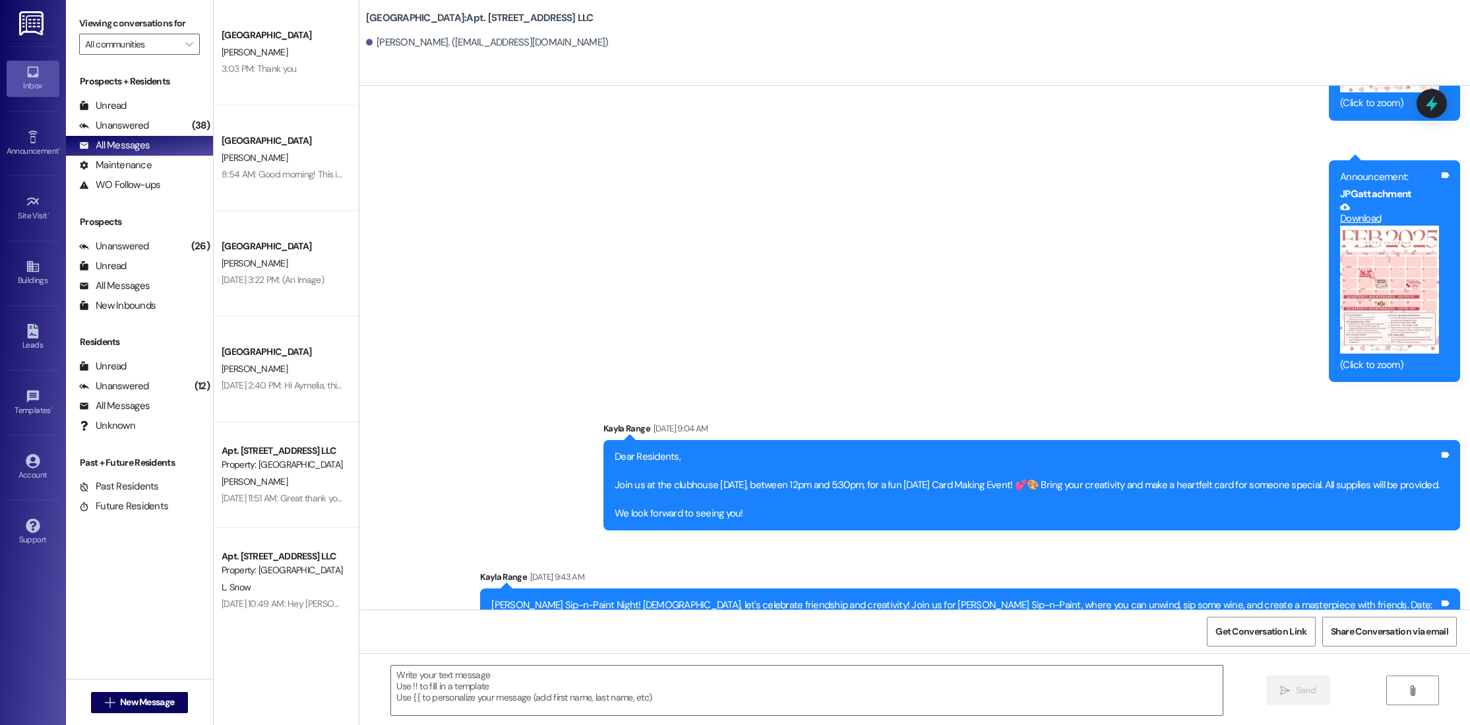
scroll to position [8354, 0]
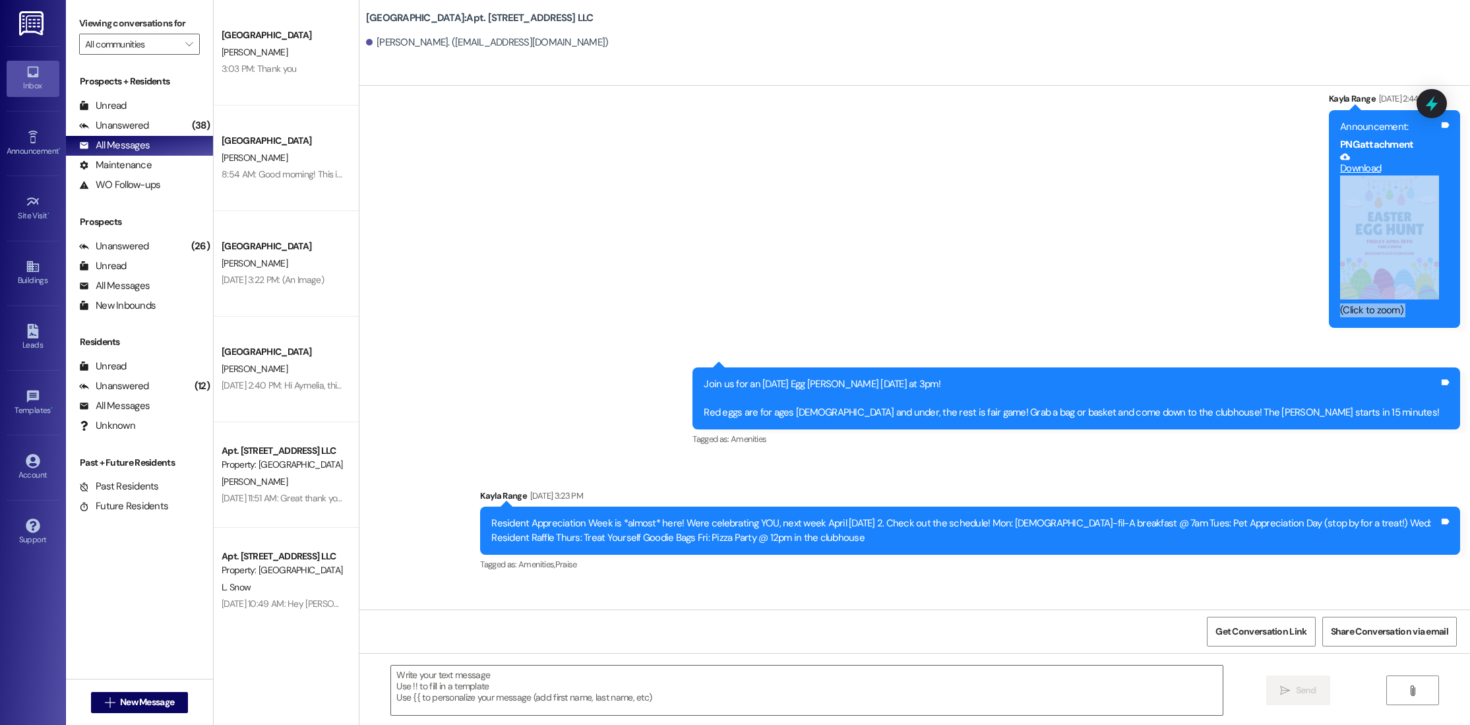
drag, startPoint x: 1205, startPoint y: 424, endPoint x: 1435, endPoint y: -102, distance: 573.7
click at [1435, 0] on html "Inbox Go to Inbox Announcement • Send A Text Announcement Site Visit • Go to Si…" at bounding box center [735, 362] width 1470 height 725
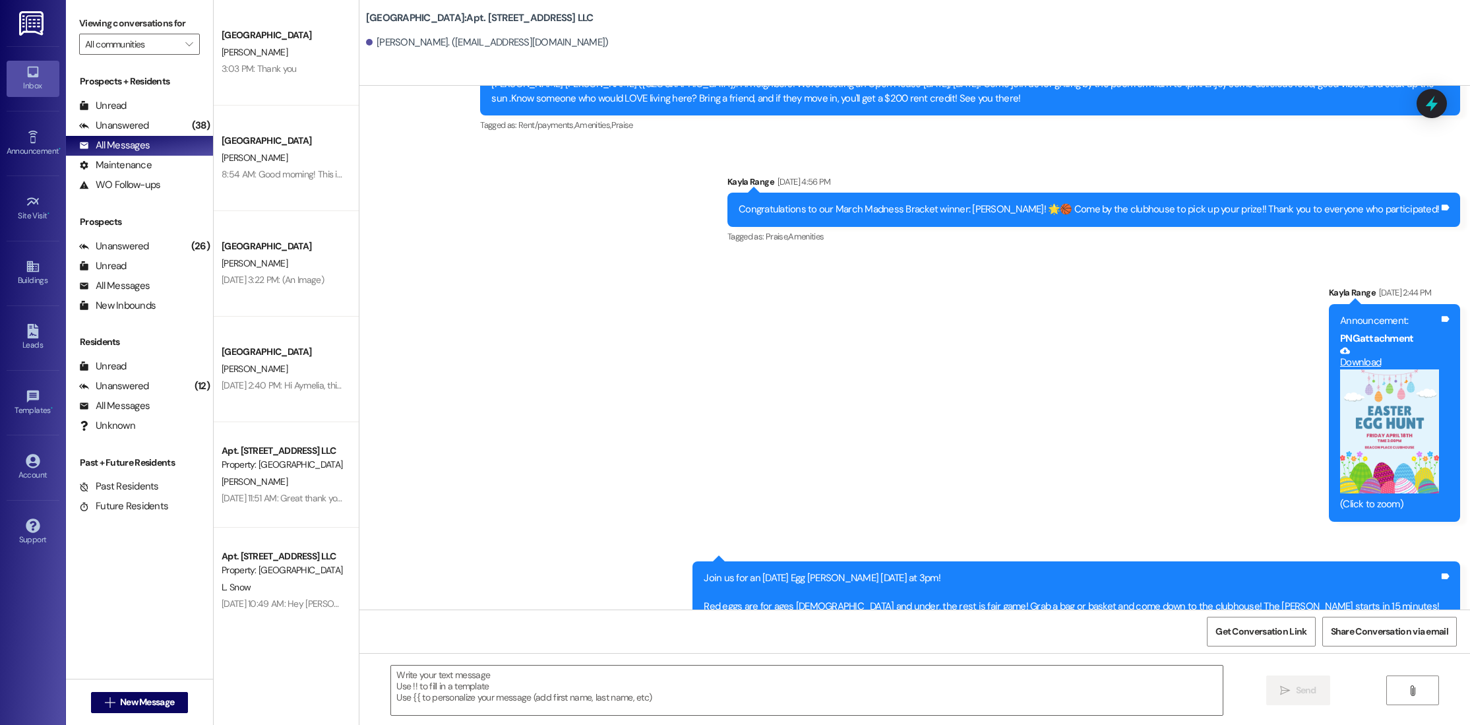
click at [1464, 420] on div "Announcement, sent via SMS Kayla Range [DATE] 2:44 PM Announcement: PNG attachm…" at bounding box center [1394, 404] width 151 height 256
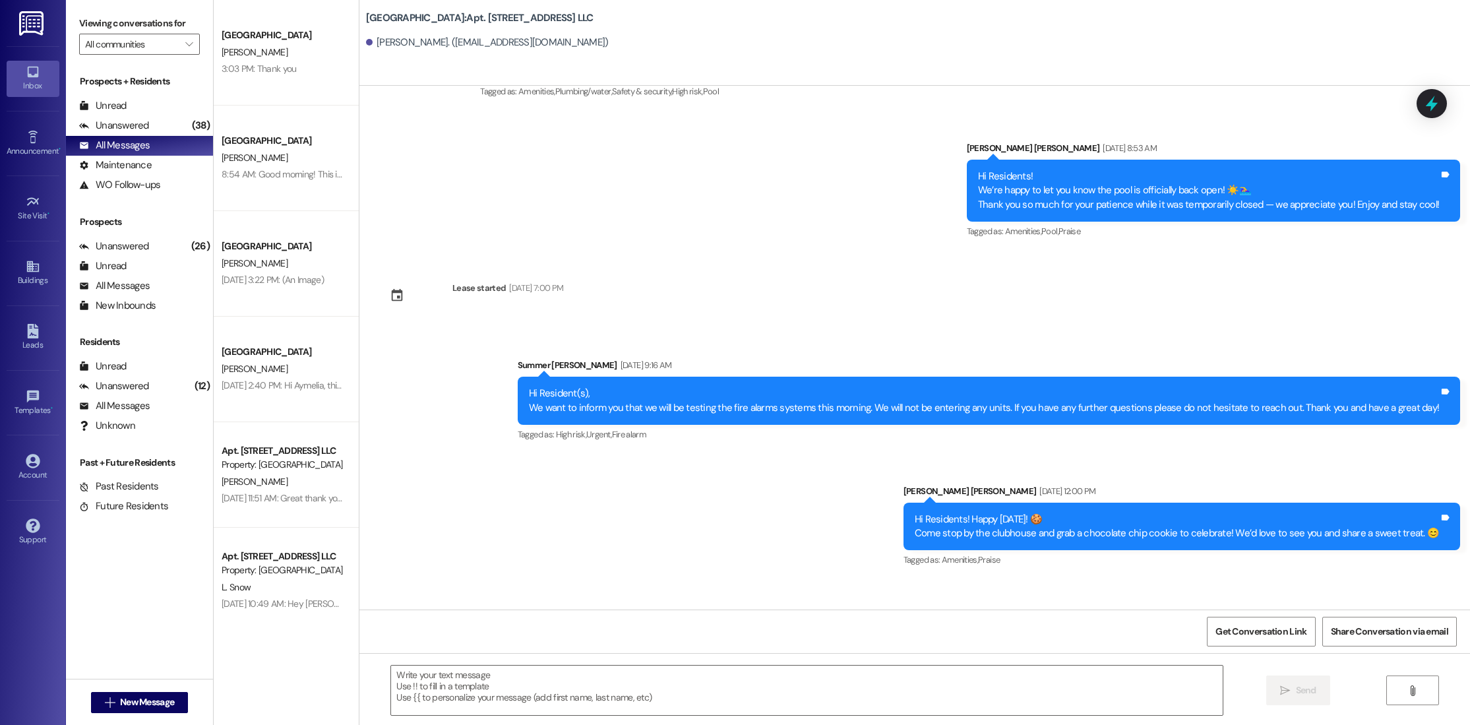
scroll to position [20518, 0]
